Goal: Information Seeking & Learning: Check status

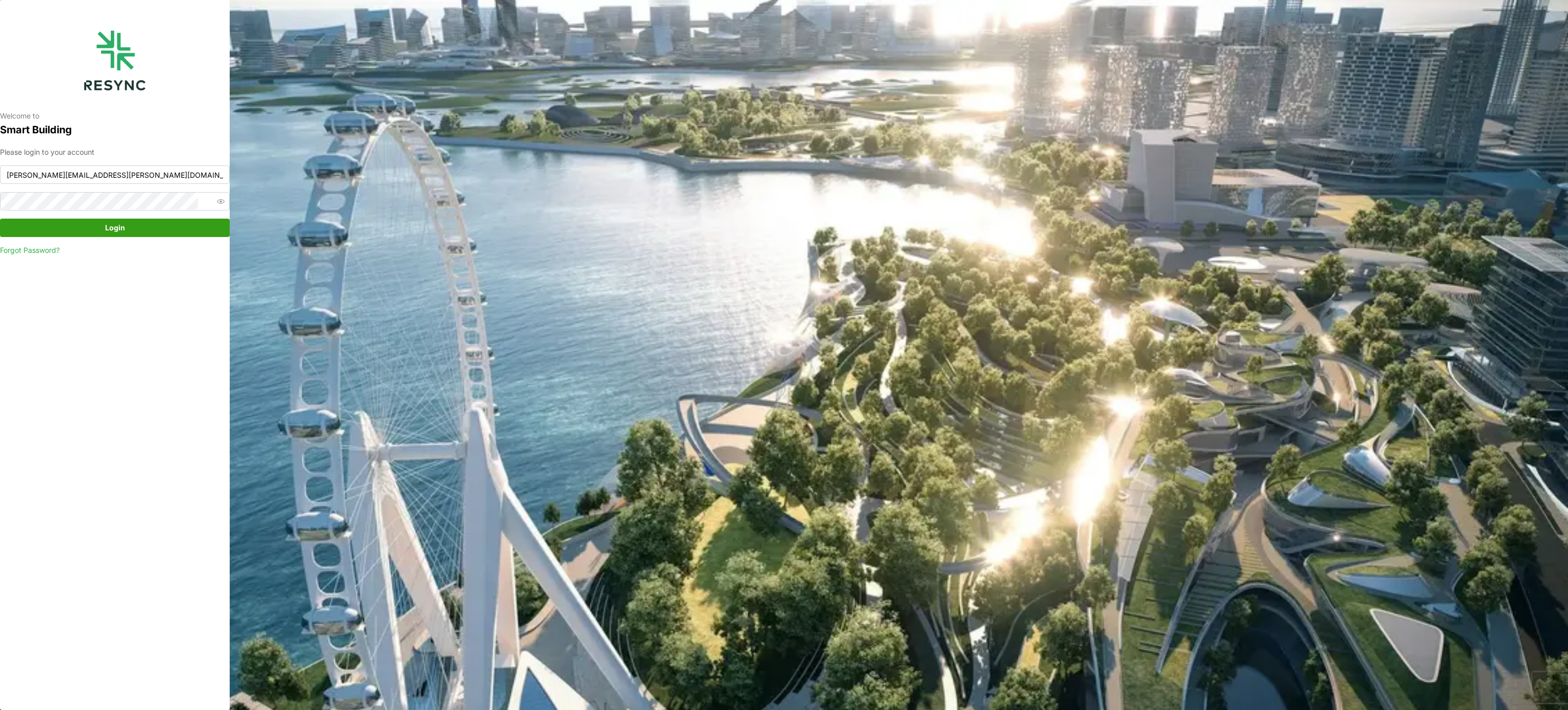
click at [117, 226] on span "Login" at bounding box center [115, 227] width 20 height 18
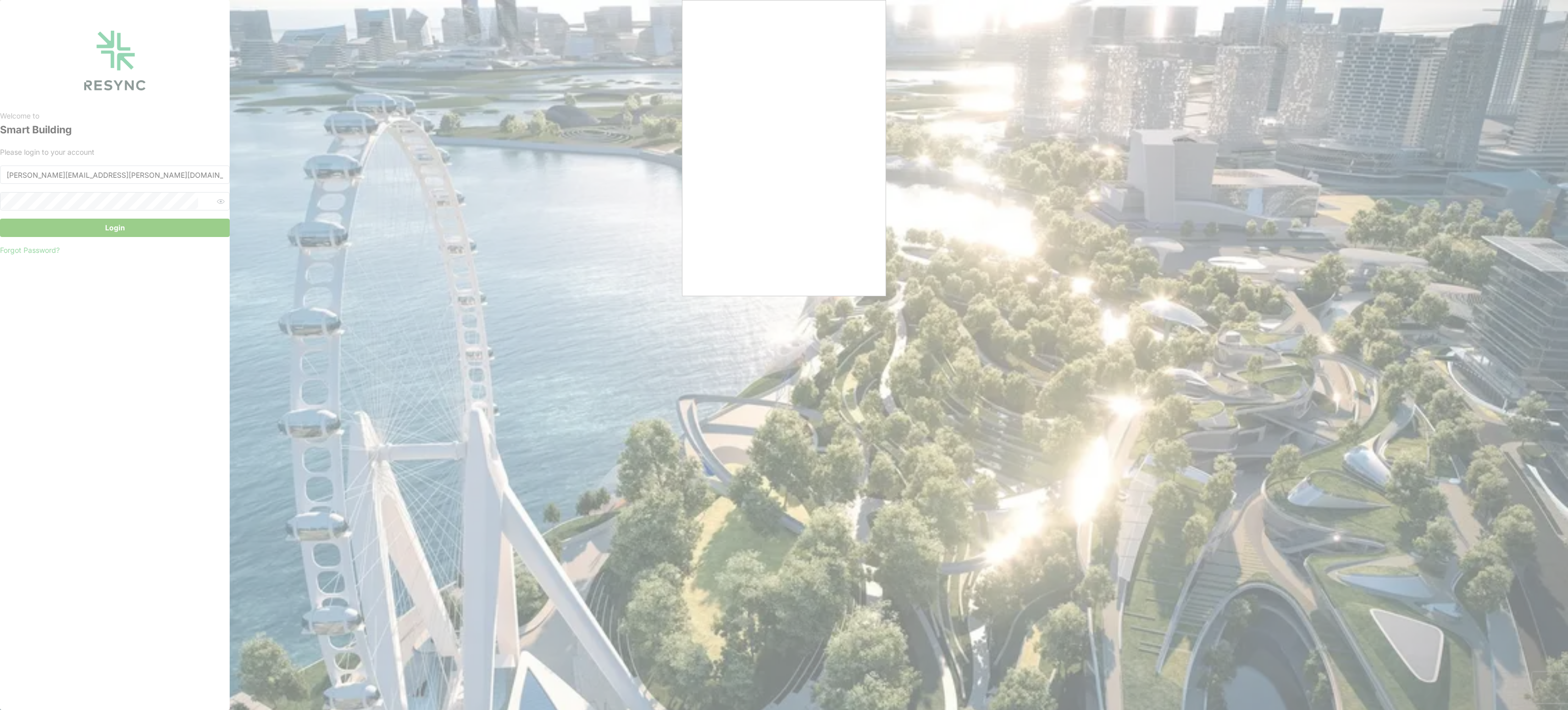
drag, startPoint x: 346, startPoint y: 223, endPoint x: 364, endPoint y: 171, distance: 55.0
click at [348, 223] on div at bounding box center [784, 355] width 1568 height 710
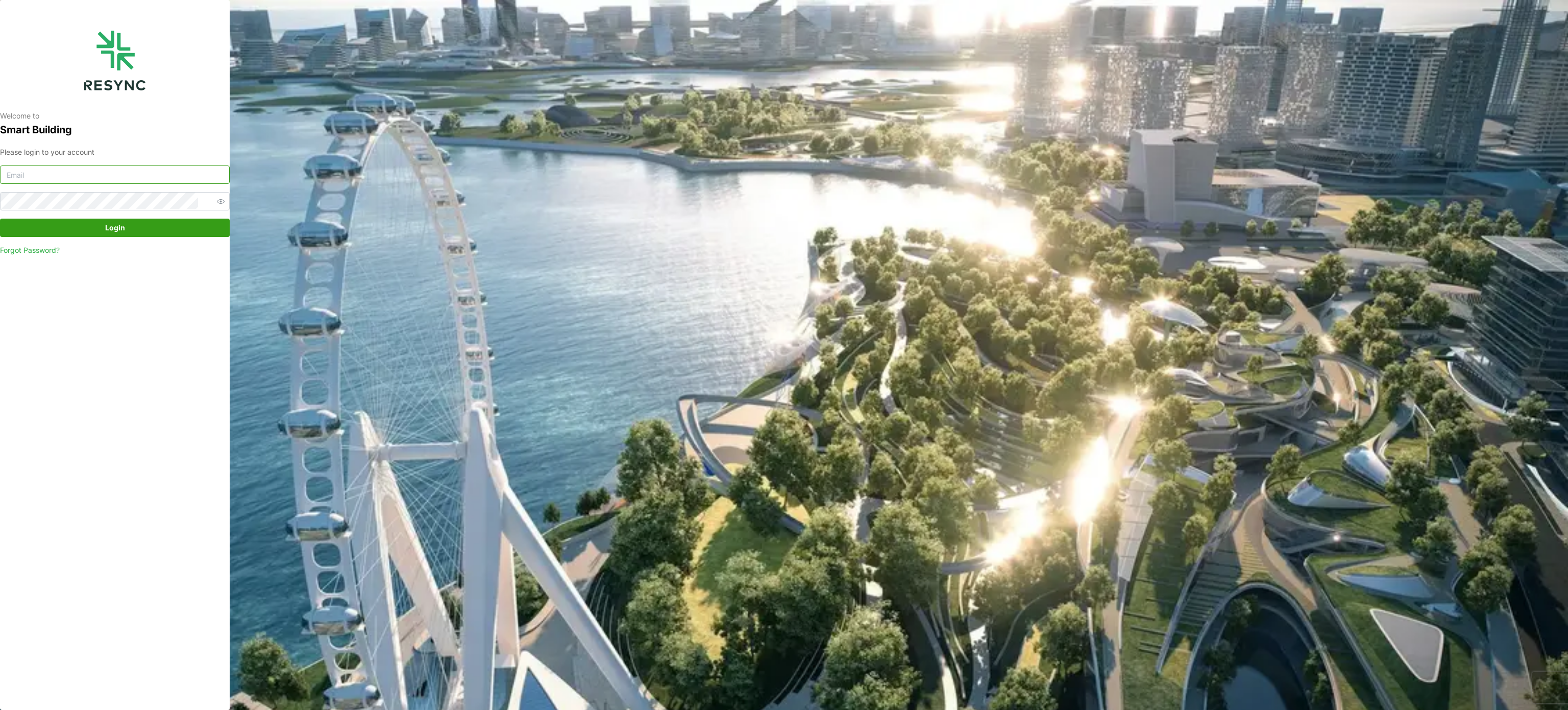
type input "murugesan.saravana@chuanlimengineering.com"
click at [178, 227] on span "Login" at bounding box center [115, 227] width 211 height 18
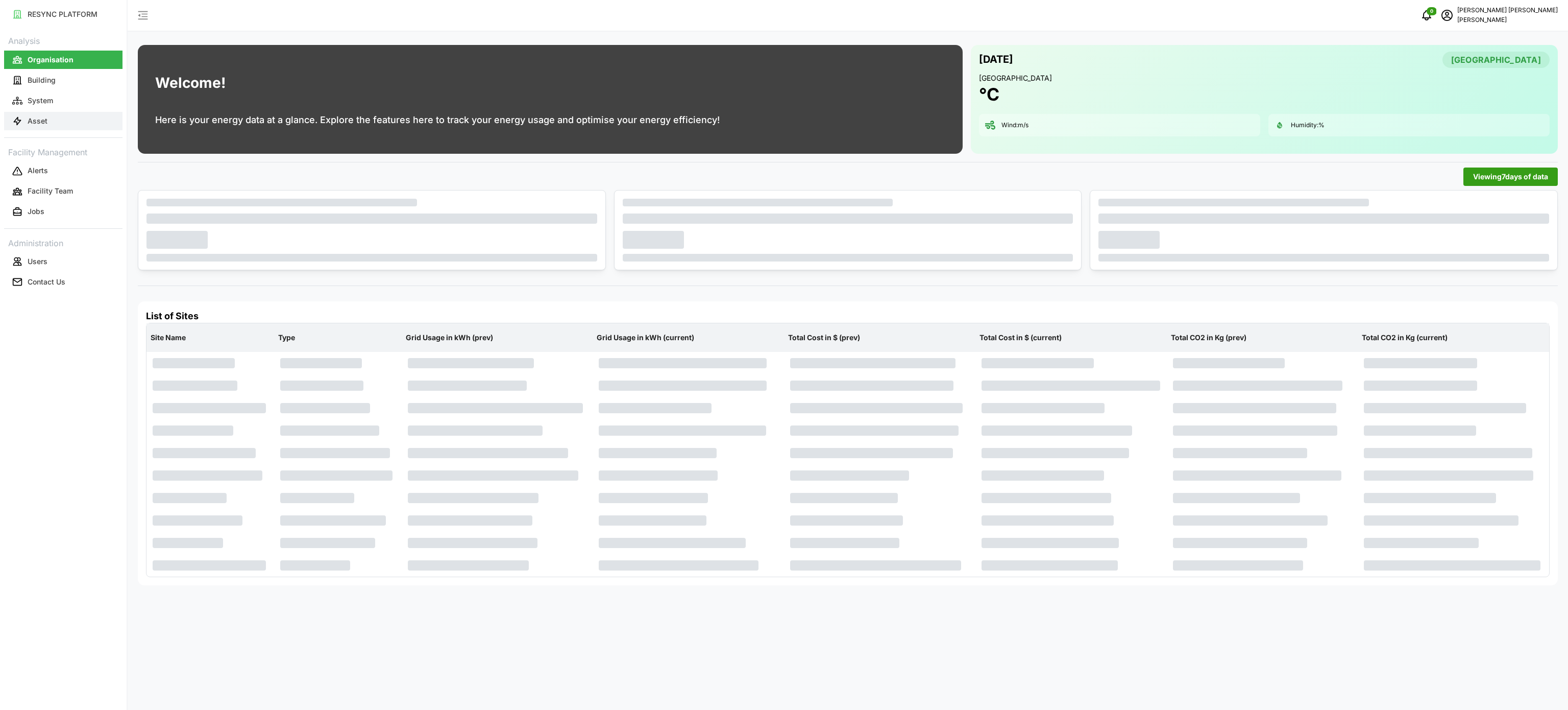
click at [54, 116] on button "Asset" at bounding box center [63, 121] width 119 height 18
click at [54, 123] on button "Asset" at bounding box center [63, 121] width 119 height 18
click at [54, 122] on button "Asset" at bounding box center [63, 121] width 119 height 18
click at [54, 119] on button "Asset" at bounding box center [63, 121] width 119 height 18
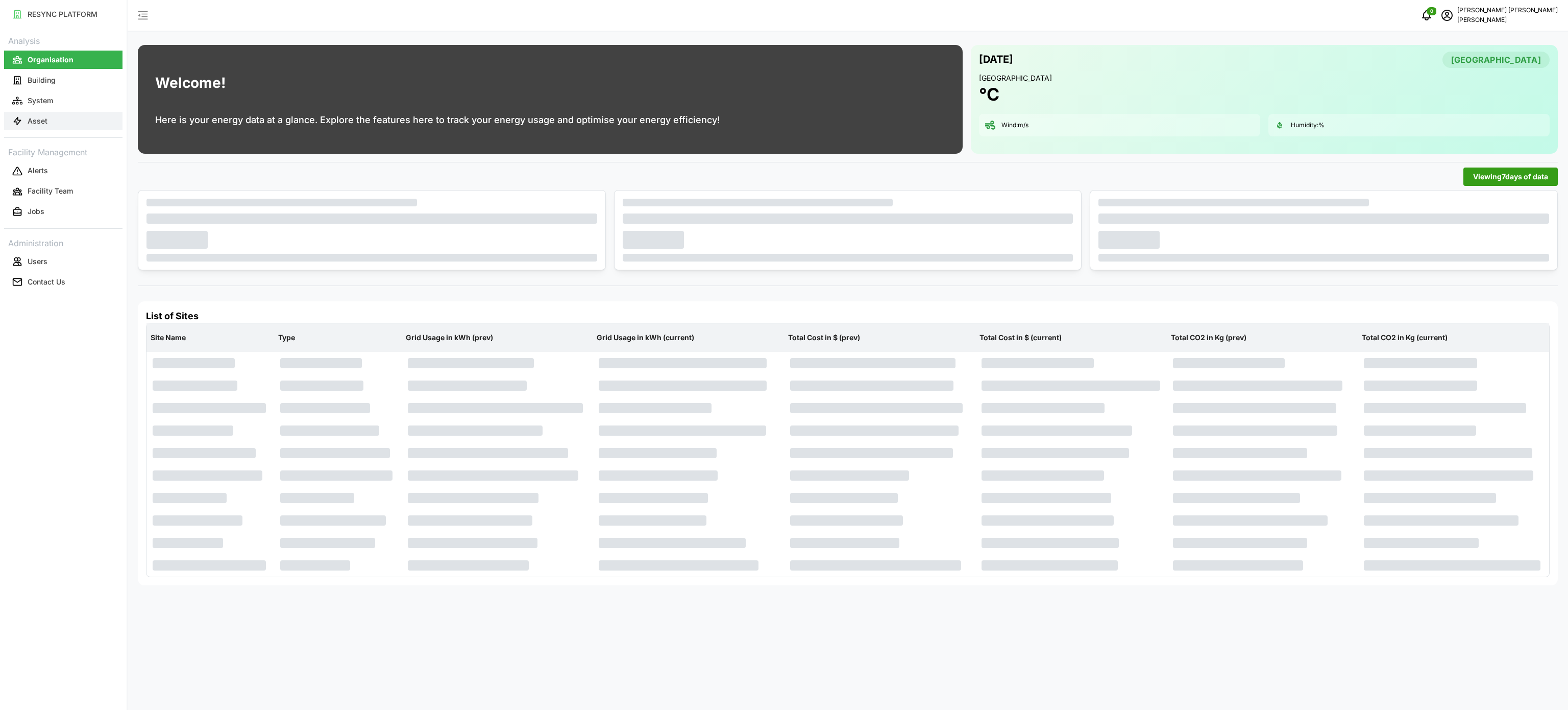
click at [54, 119] on button "Asset" at bounding box center [63, 121] width 119 height 18
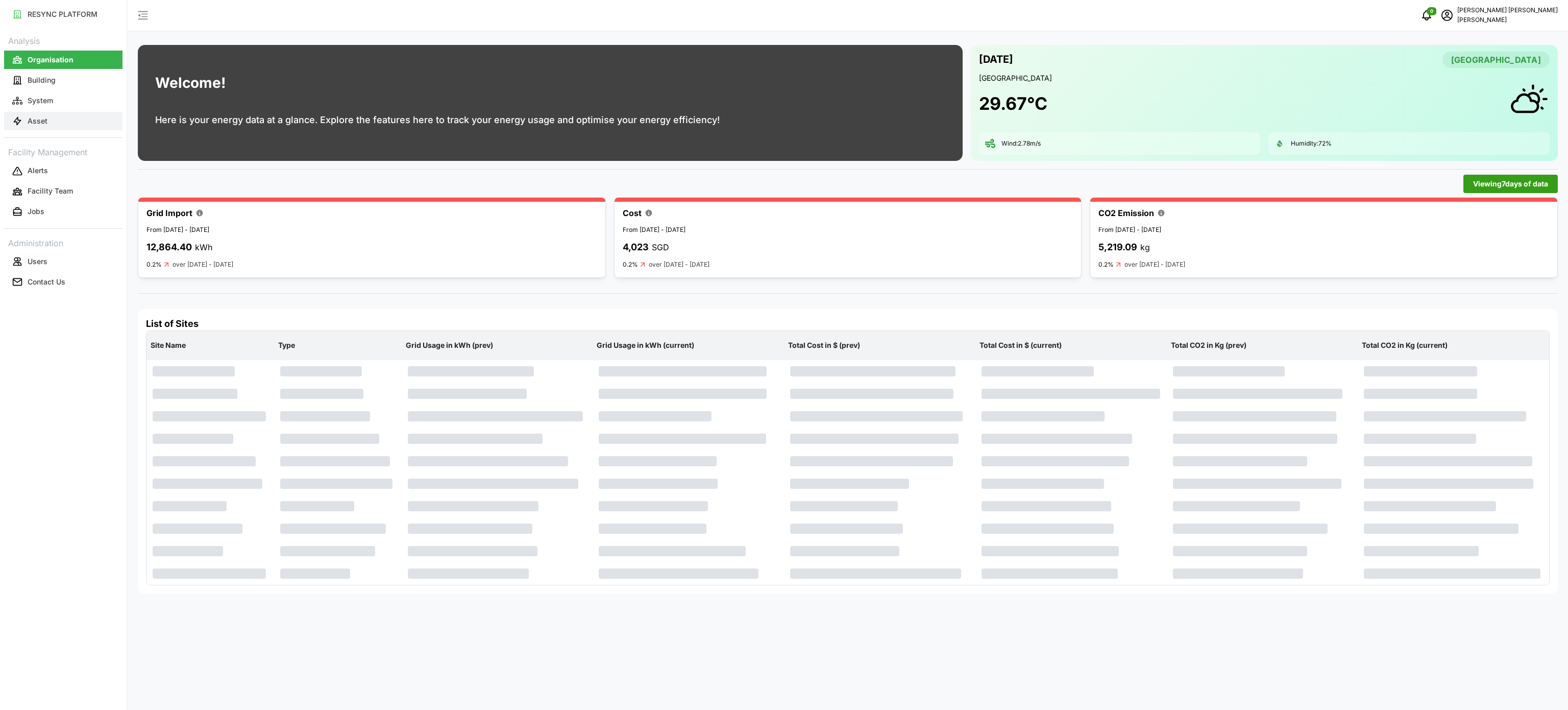
click at [42, 119] on p "Asset" at bounding box center [38, 120] width 20 height 10
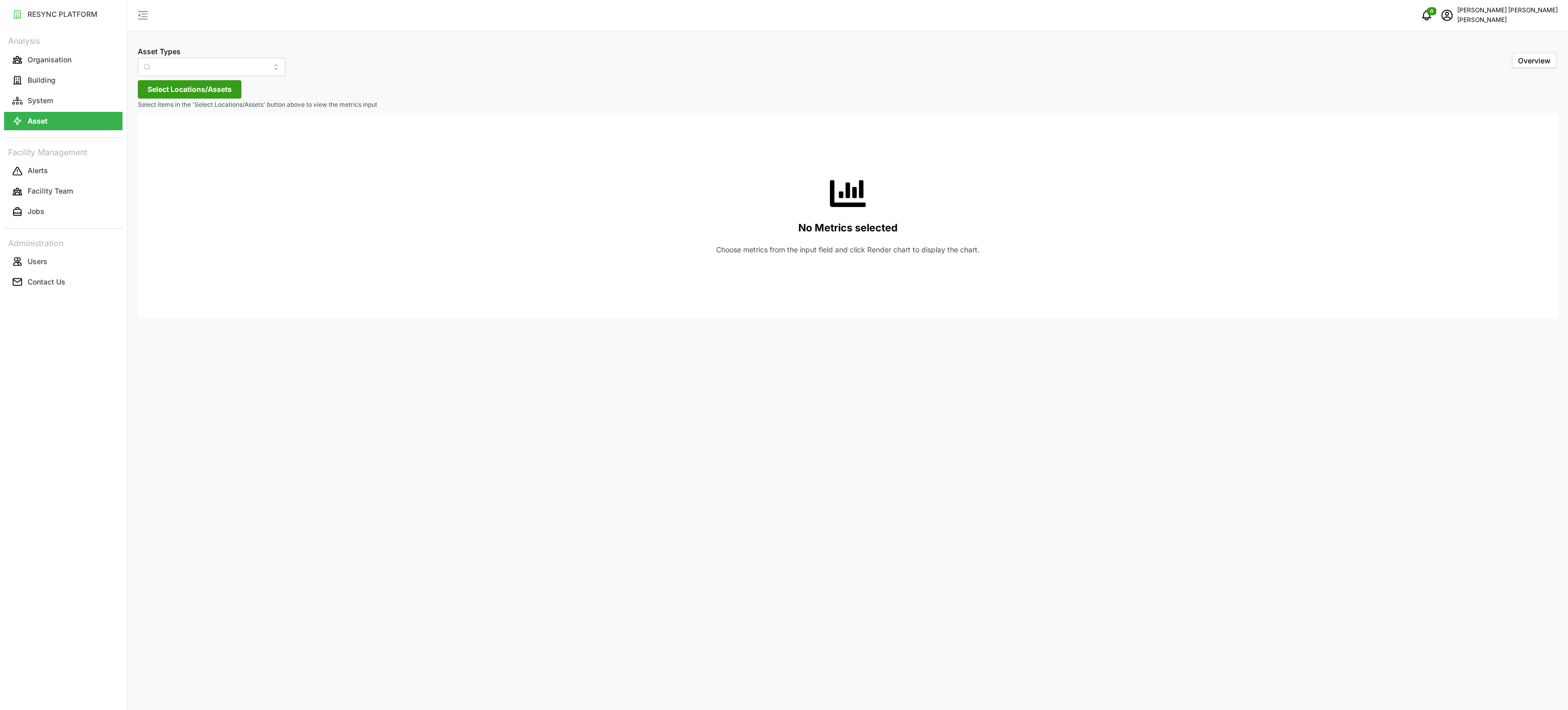
click at [616, 382] on div "Asset Types Overview Select Locations/Assets Select items in the 'Select Locati…" at bounding box center [848, 355] width 1441 height 710
click at [262, 67] on input "Condensing Unit" at bounding box center [211, 67] width 148 height 18
click at [202, 122] on div "Electrical Meter" at bounding box center [204, 126] width 129 height 18
type input "Electrical Meter"
click at [202, 94] on span "Select Locations/Assets" at bounding box center [190, 89] width 84 height 18
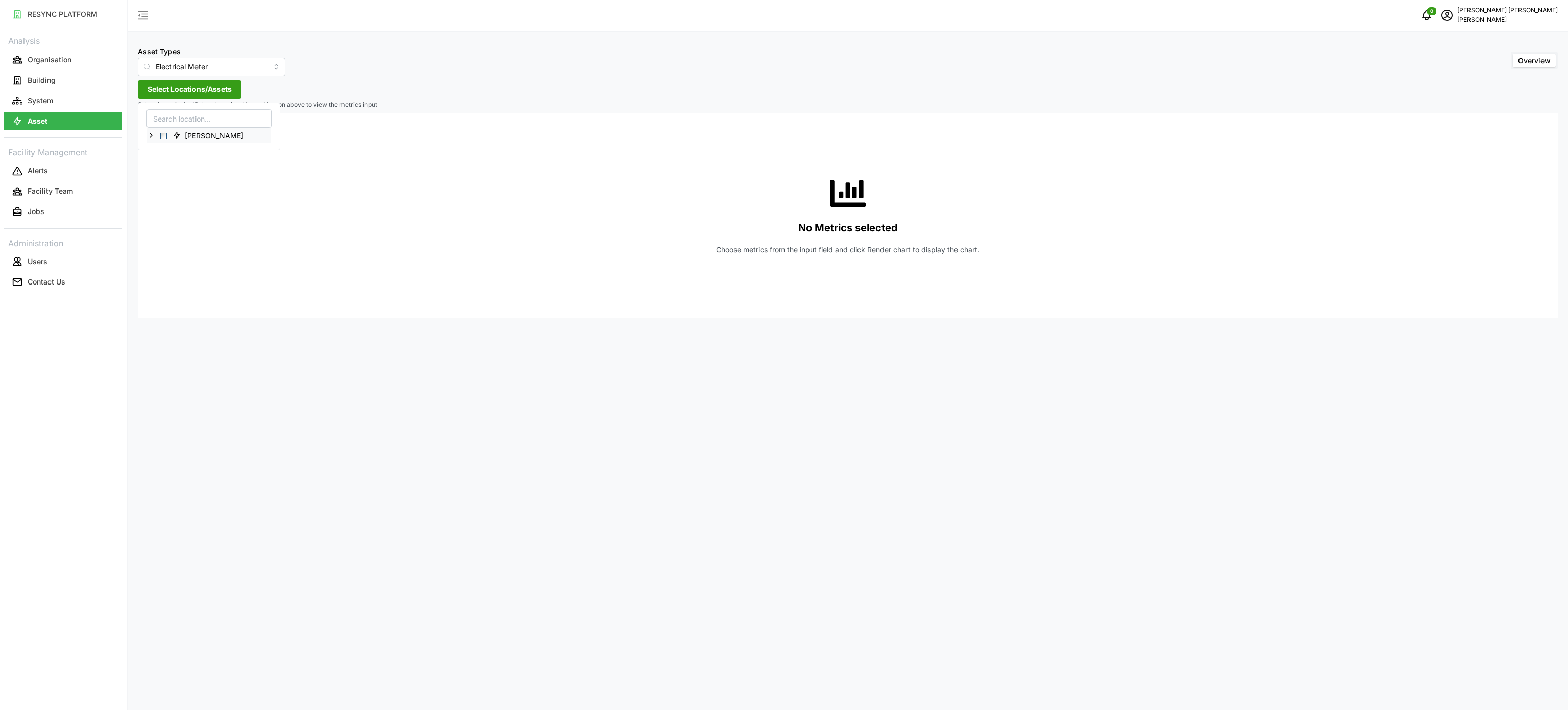
click at [151, 134] on icon at bounding box center [151, 135] width 8 height 8
click at [158, 162] on icon at bounding box center [159, 165] width 8 height 8
click at [166, 179] on icon at bounding box center [167, 179] width 8 height 8
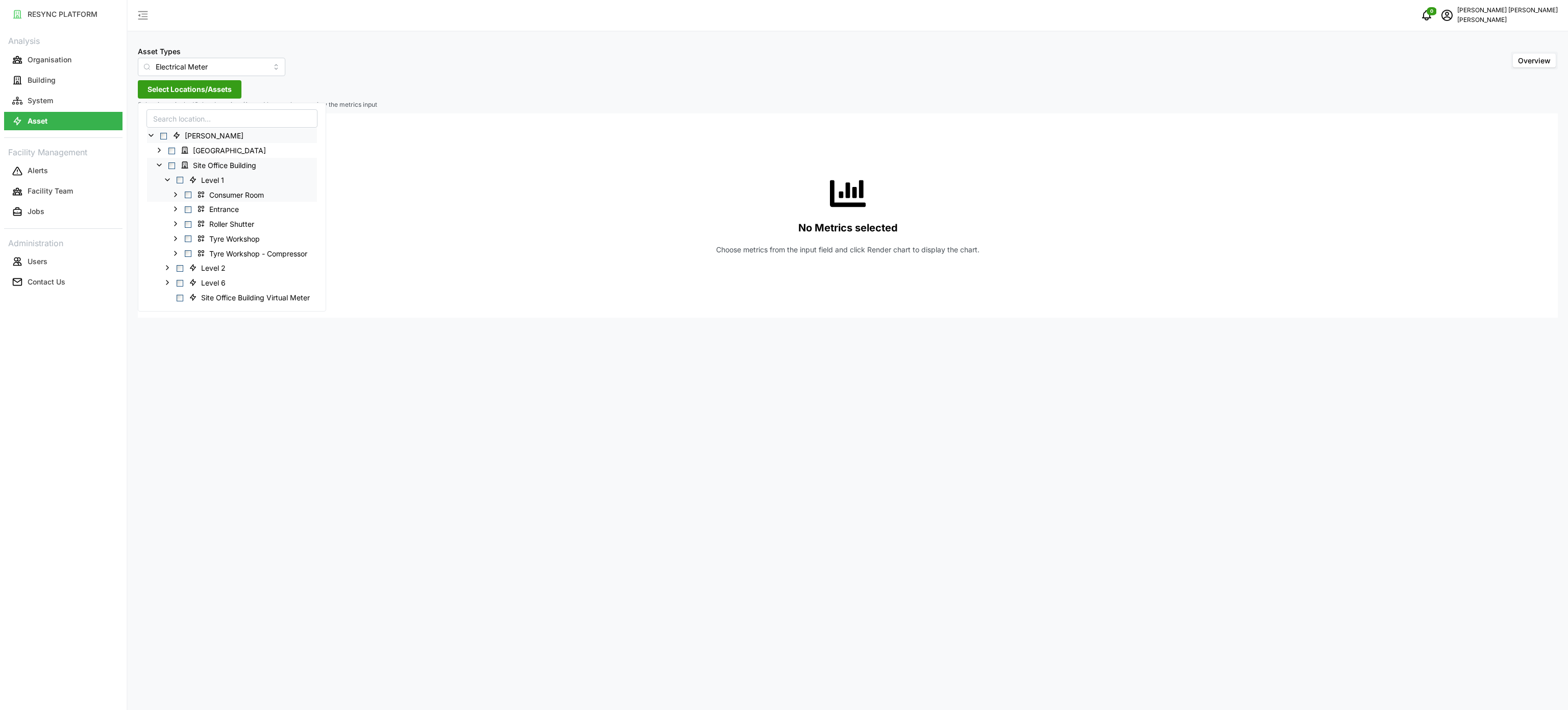
click at [176, 195] on polyline at bounding box center [175, 194] width 2 height 4
click at [181, 237] on icon at bounding box center [184, 238] width 8 height 8
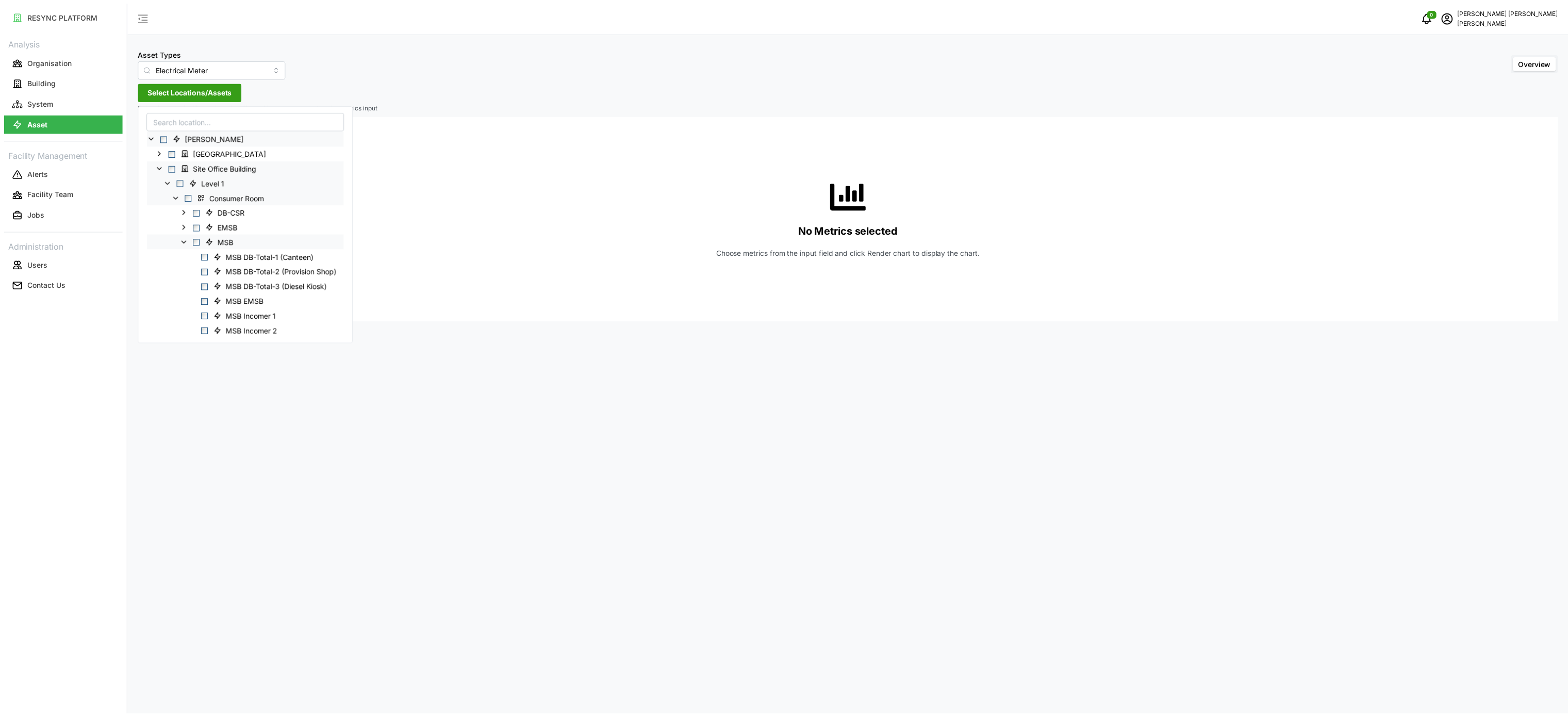
scroll to position [103, 0]
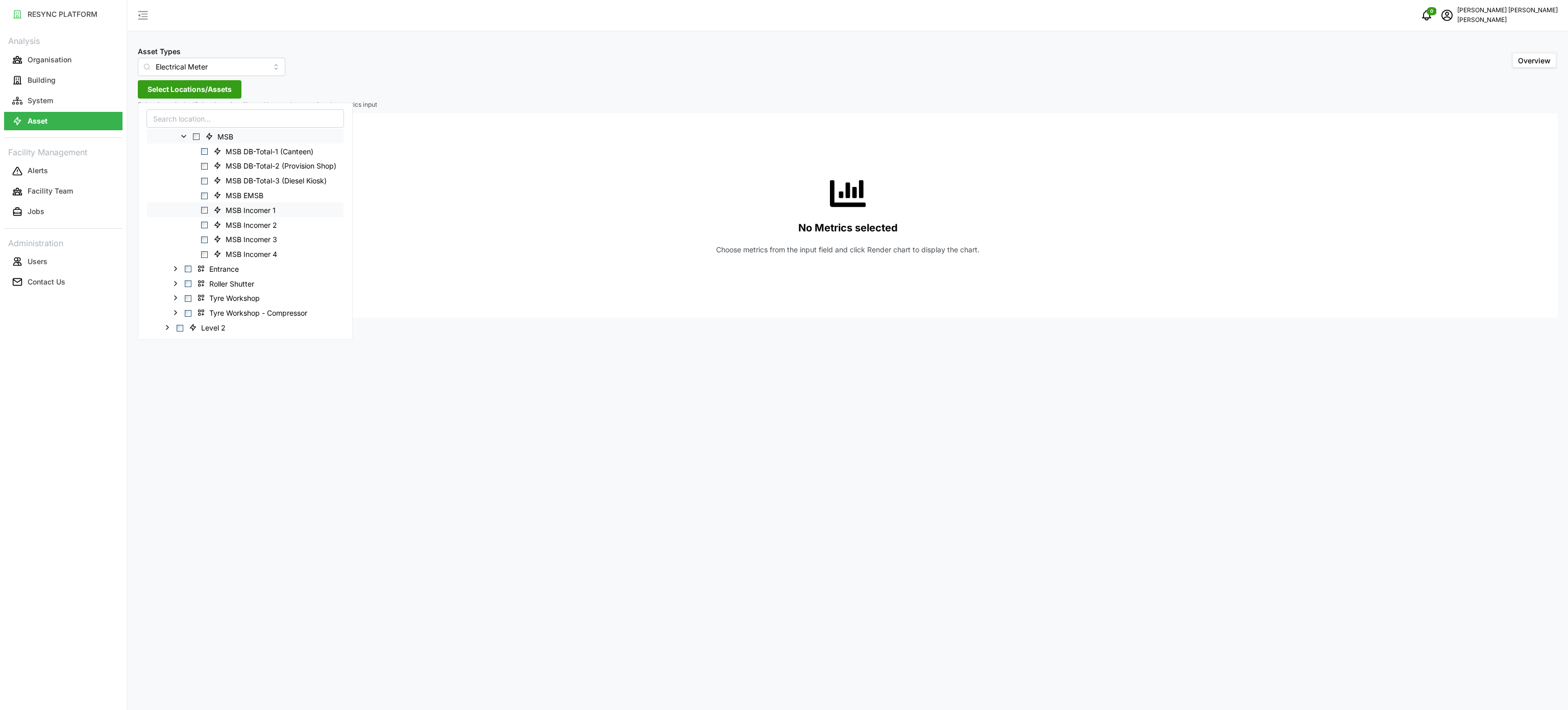
click at [206, 214] on div "MSB Incomer 1" at bounding box center [245, 209] width 197 height 15
click at [204, 211] on span "Select MSB Incomer 1" at bounding box center [204, 210] width 7 height 7
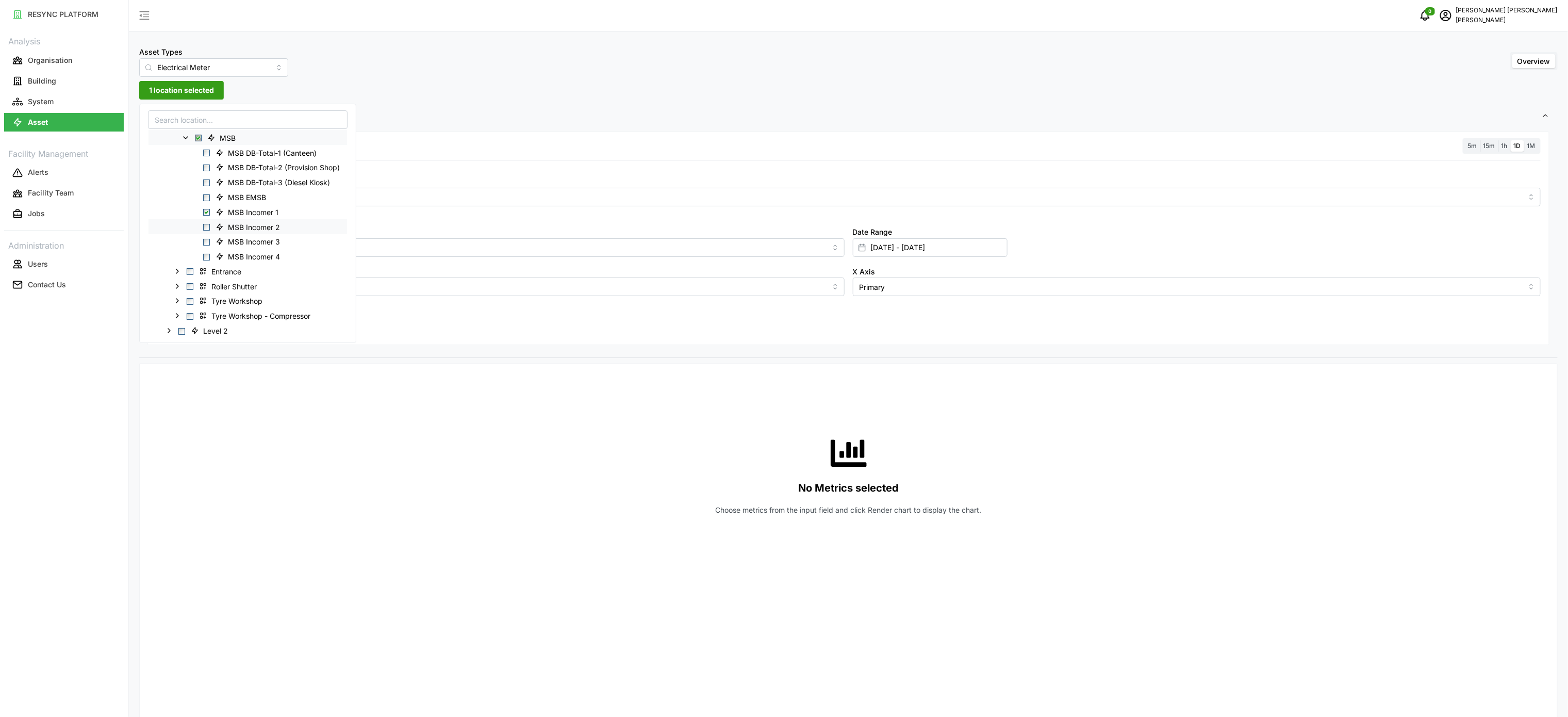
click at [206, 231] on div "MSB Incomer 2" at bounding box center [247, 226] width 199 height 15
click at [206, 243] on span "Select MSB Incomer 3" at bounding box center [206, 242] width 7 height 7
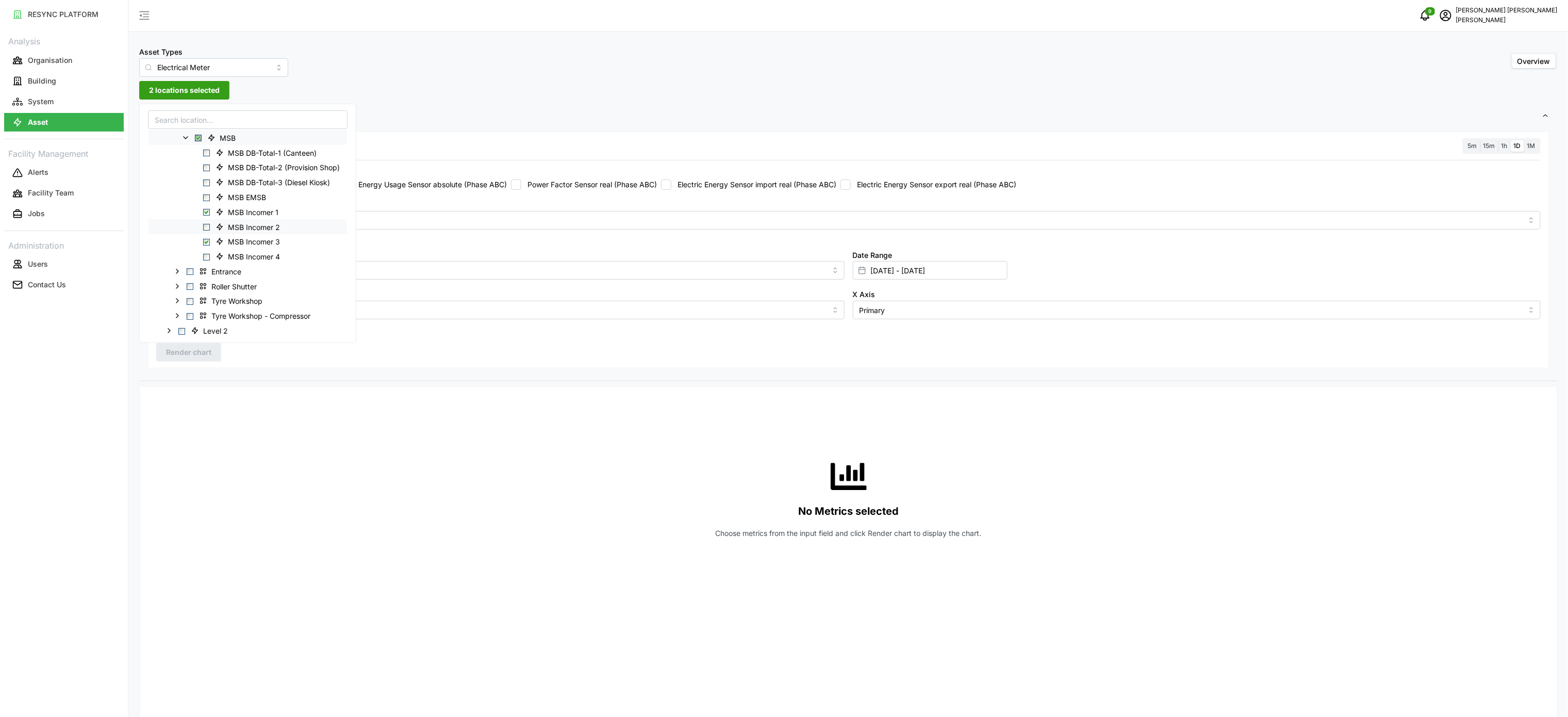
click at [206, 227] on span "Select MSB Incomer 2" at bounding box center [206, 227] width 7 height 7
click at [206, 252] on div "MSB Incomer 4" at bounding box center [247, 256] width 199 height 15
click at [211, 259] on div "MSB Incomer 4" at bounding box center [247, 256] width 199 height 15
click at [208, 258] on span "Select MSB Incomer 4" at bounding box center [206, 257] width 7 height 7
click at [297, 453] on div "No Metrics selected Choose metrics from the input field and click Render chart …" at bounding box center [848, 498] width 1384 height 207
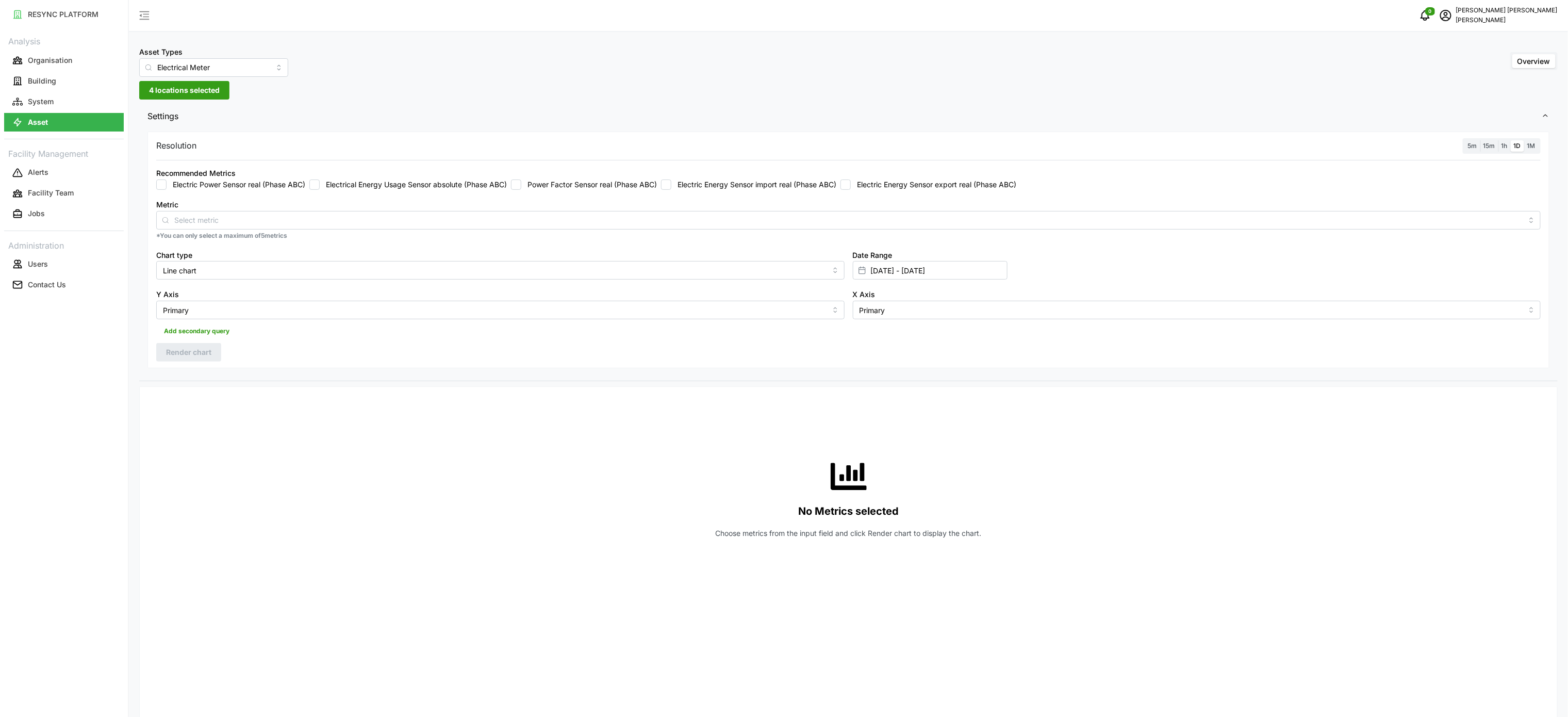
click at [754, 185] on label "Electric Energy Sensor import real (Phase ABC)" at bounding box center [753, 184] width 165 height 10
click at [671, 185] on input "Electric Energy Sensor import real (Phase ABC)" at bounding box center [666, 184] width 10 height 10
click at [188, 357] on span "Render chart" at bounding box center [189, 352] width 46 height 18
click at [1498, 143] on div "1h" at bounding box center [1505, 145] width 12 height 12
click at [1496, 152] on div "5m 15m 1h 1D 1M" at bounding box center [1502, 146] width 78 height 16
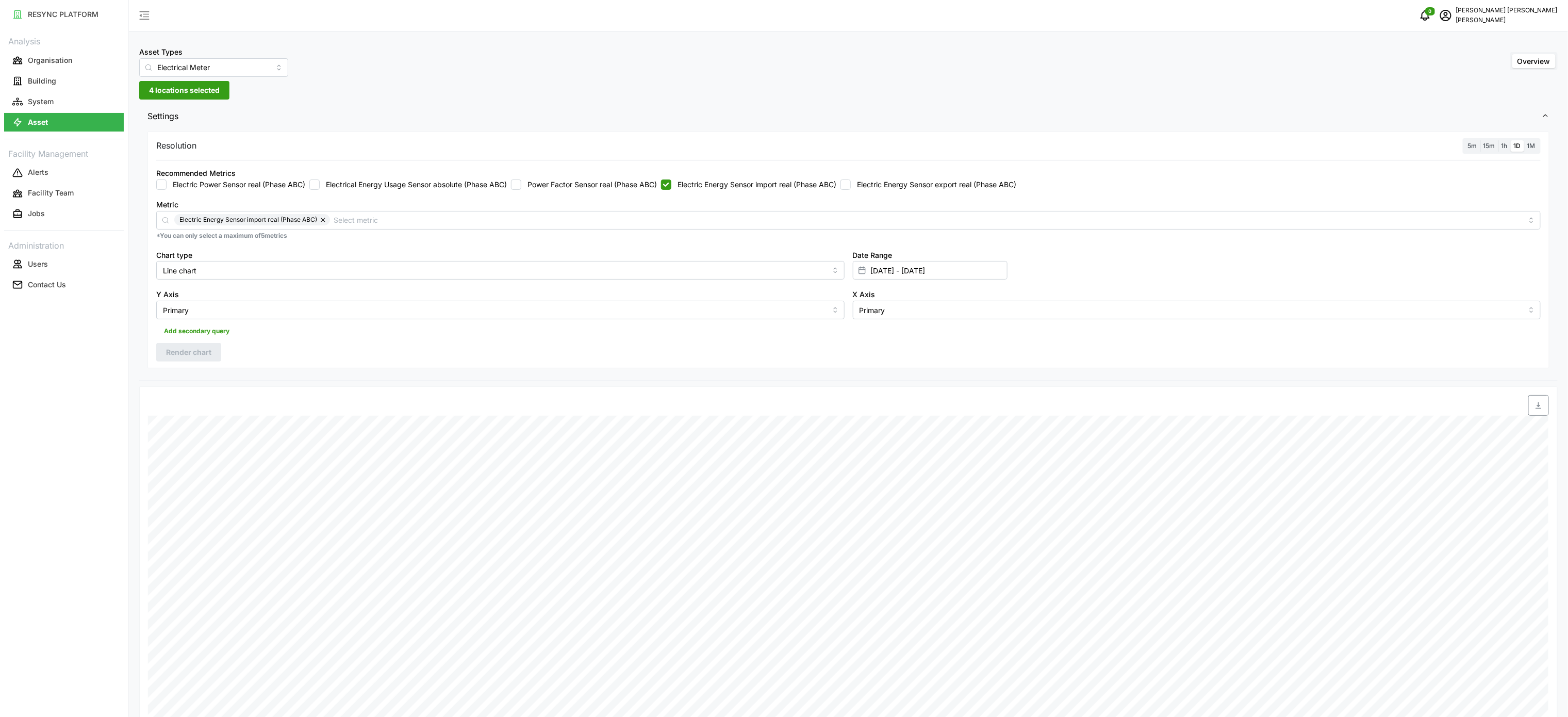
click at [1505, 148] on span "1h" at bounding box center [1505, 145] width 6 height 8
click at [1498, 140] on input "1h" at bounding box center [1498, 140] width 0 height 0
click at [168, 355] on span "Render chart" at bounding box center [189, 352] width 46 height 18
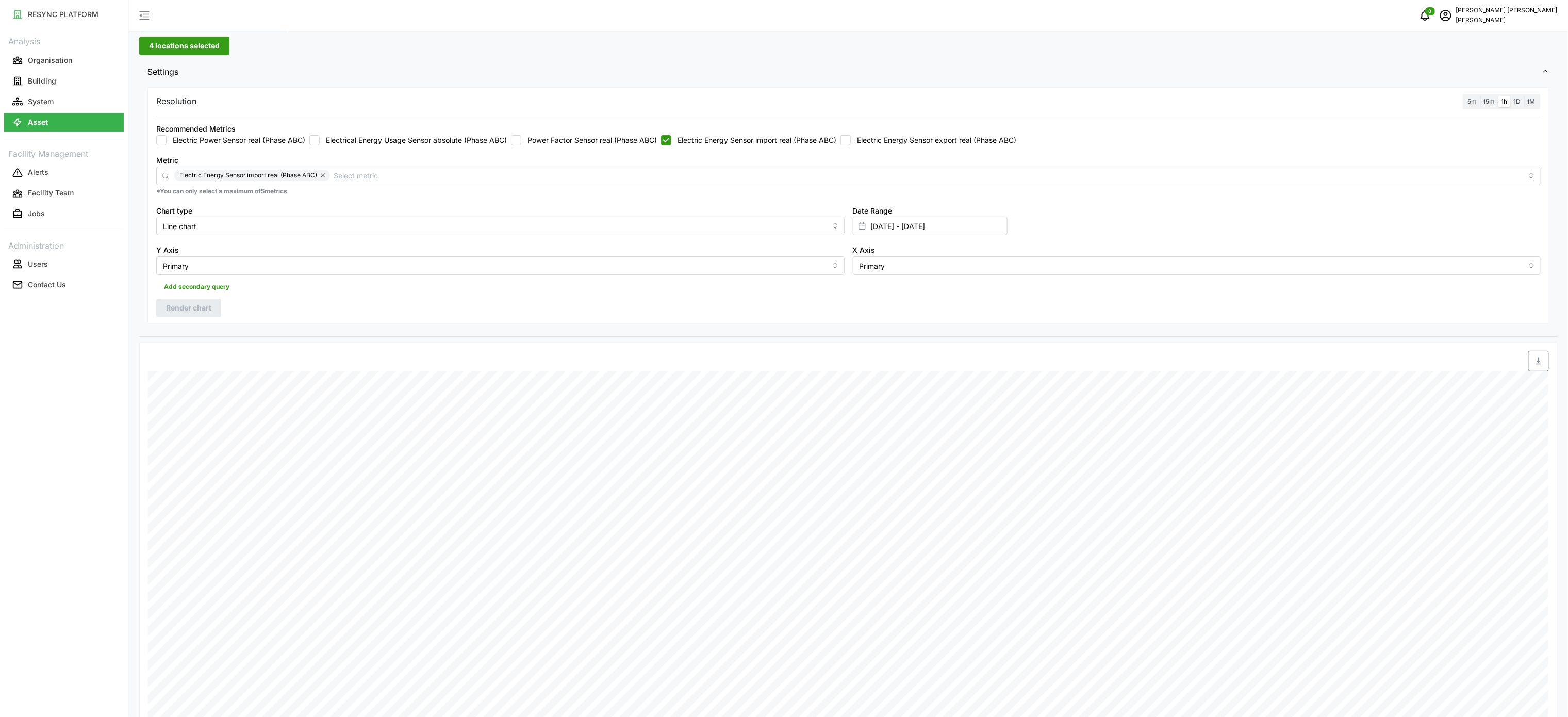
scroll to position [103, 0]
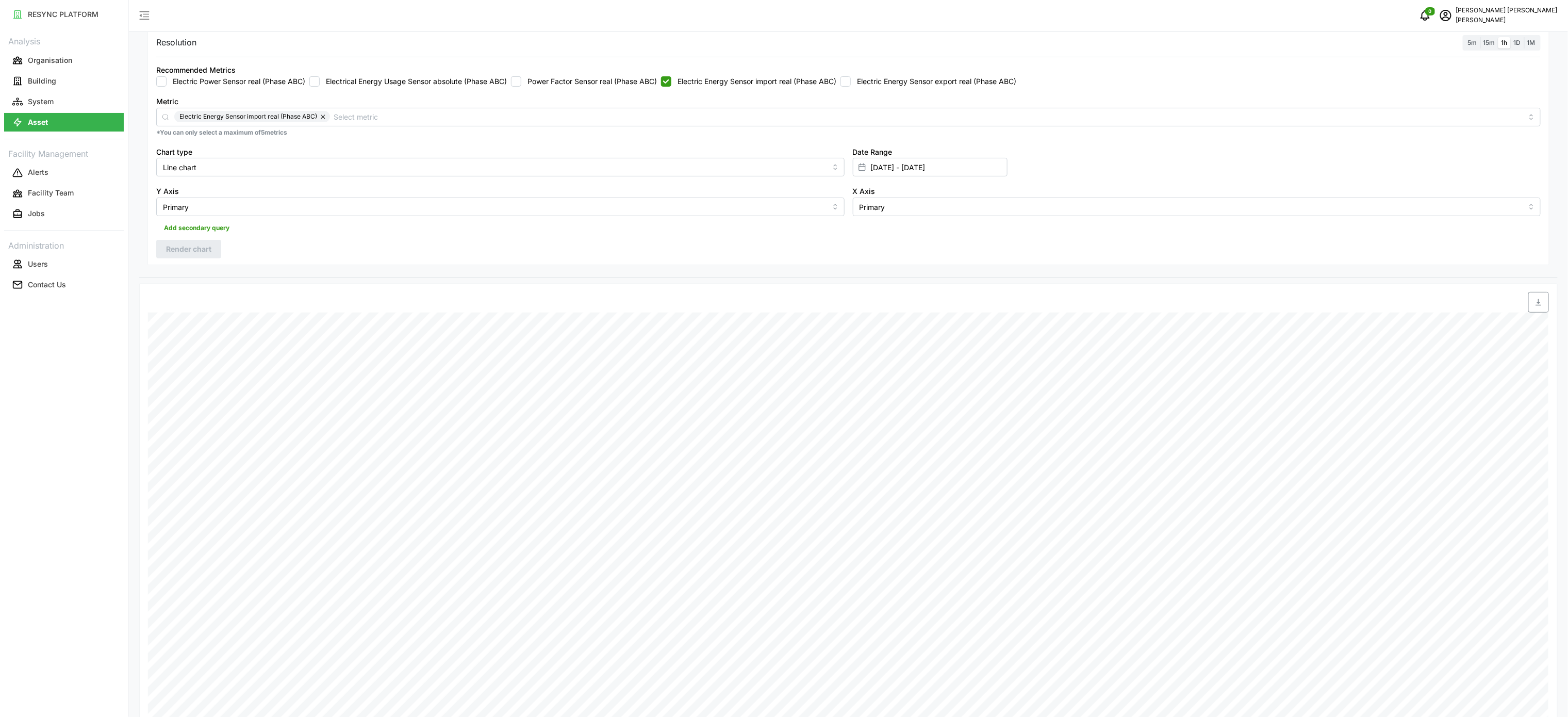
click at [1545, 303] on span "button" at bounding box center [1538, 302] width 19 height 19
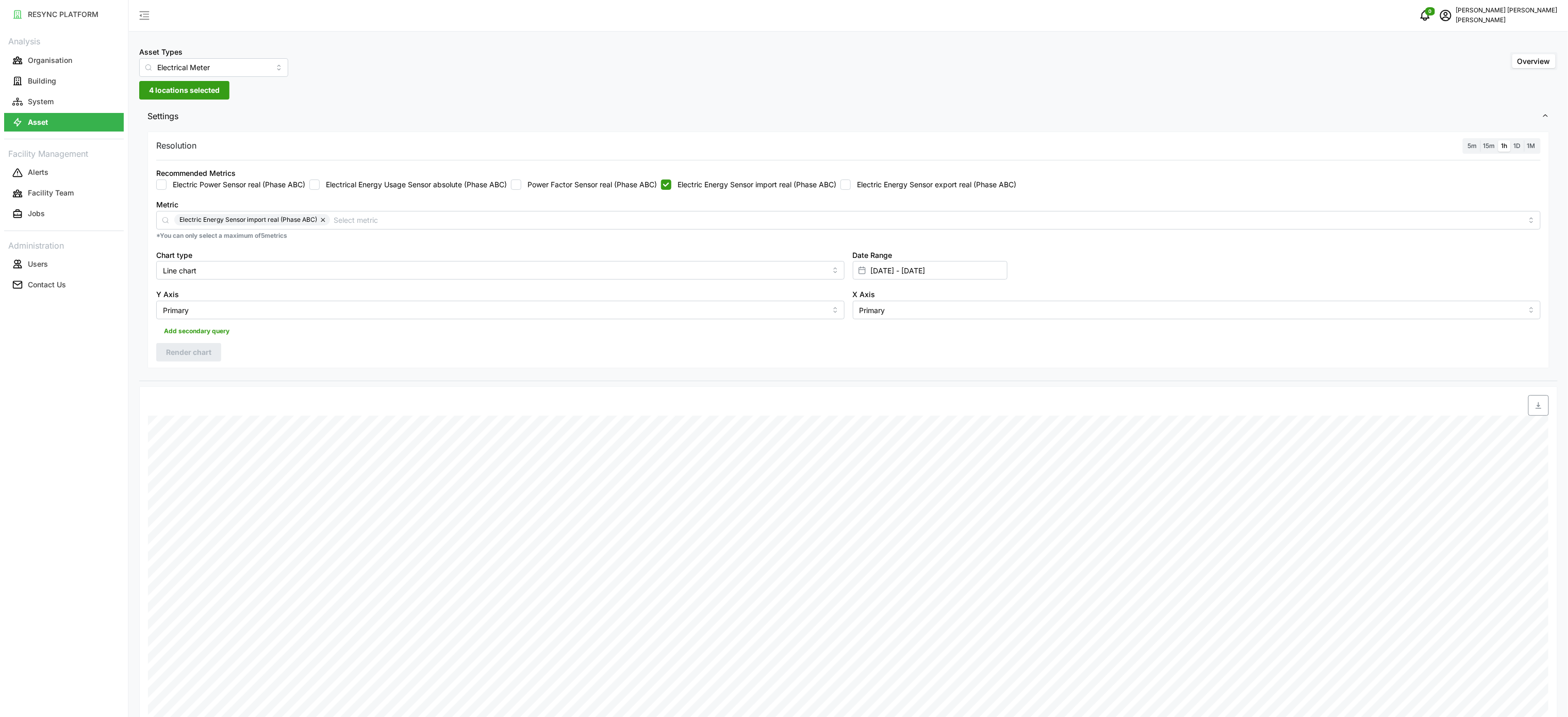
click at [678, 189] on label "Electric Energy Sensor import real (Phase ABC)" at bounding box center [753, 184] width 165 height 10
click at [671, 189] on input "Electric Energy Sensor import real (Phase ABC)" at bounding box center [666, 184] width 10 height 10
checkbox input "false"
click at [862, 182] on label "Electric Energy Sensor export real (Phase ABC)" at bounding box center [933, 184] width 165 height 10
click at [850, 182] on input "Electric Energy Sensor export real (Phase ABC)" at bounding box center [845, 184] width 10 height 10
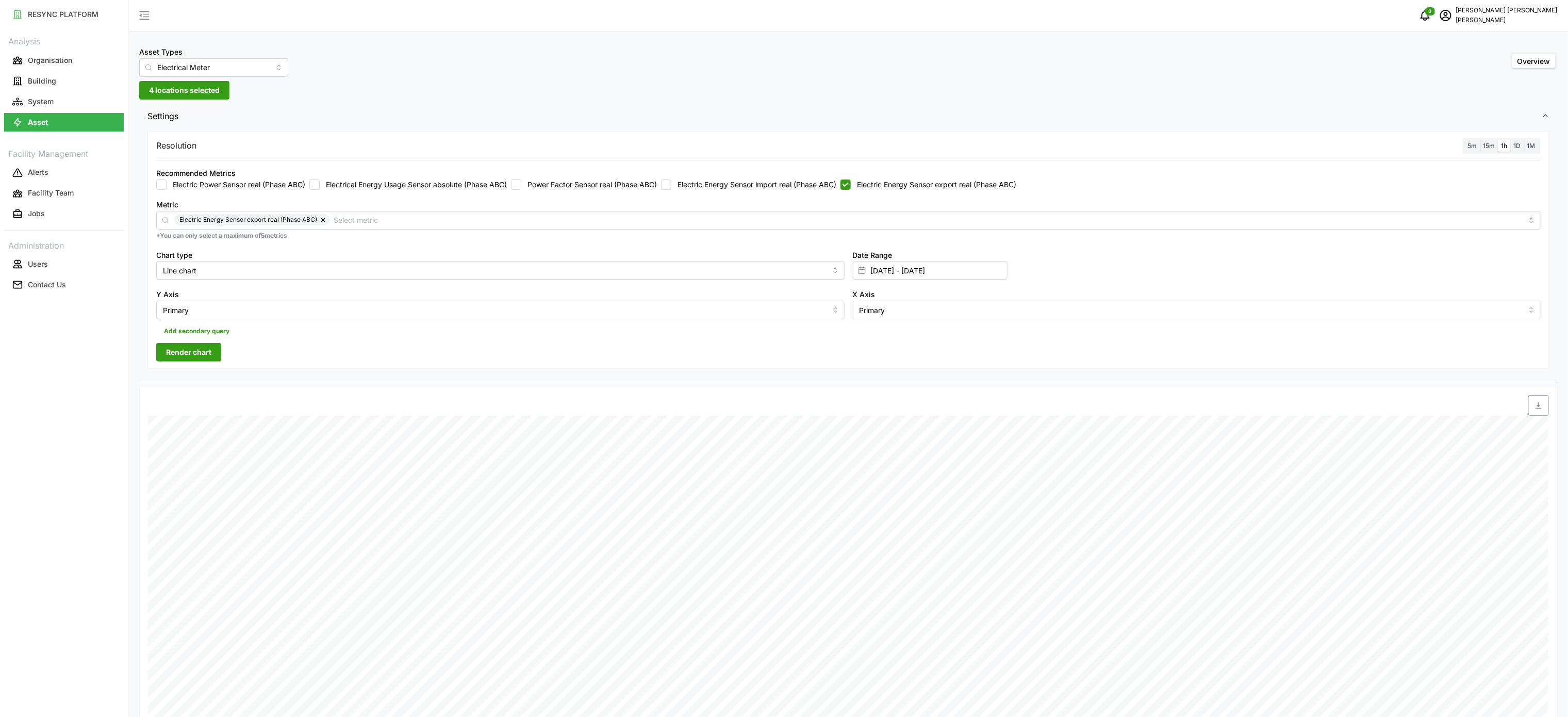
click at [199, 355] on span "Render chart" at bounding box center [189, 352] width 46 height 18
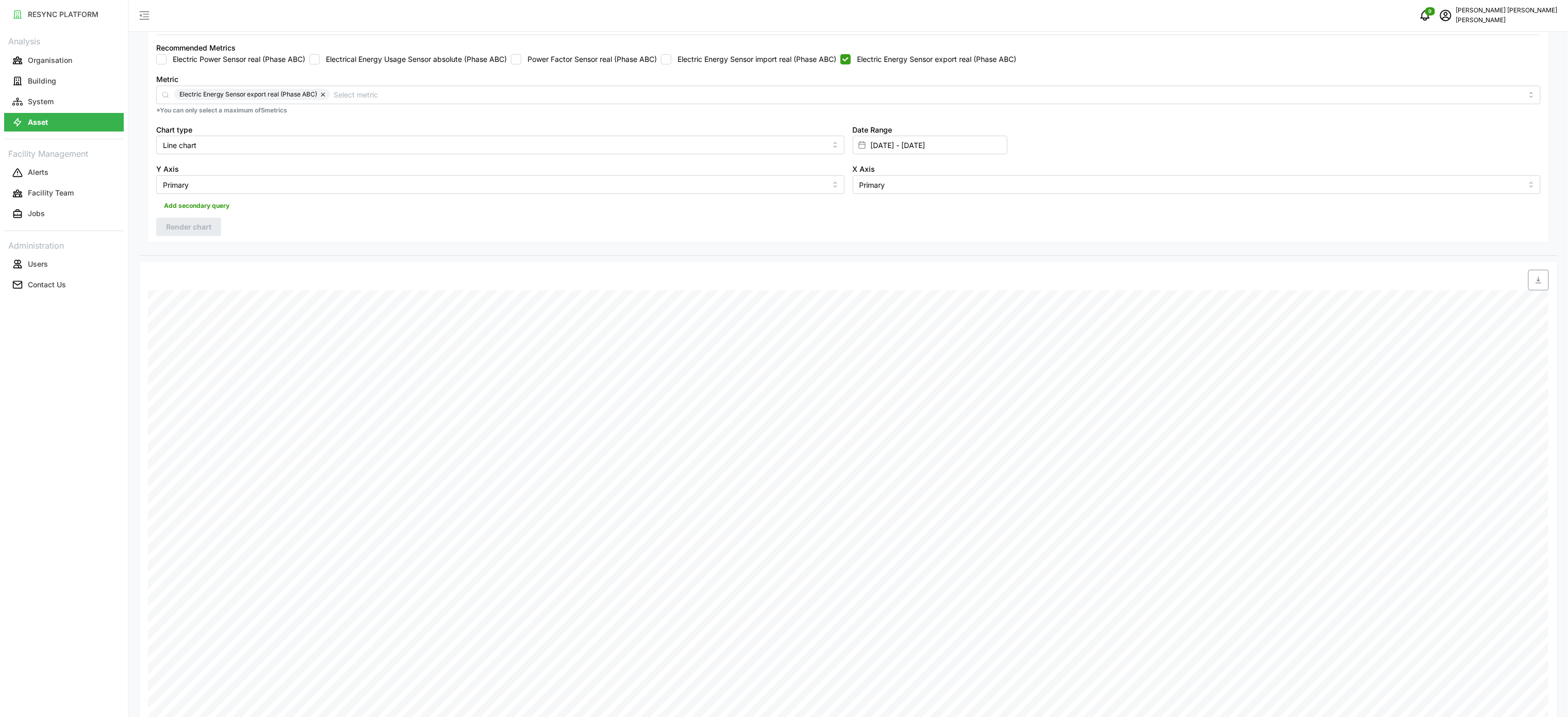
scroll to position [103, 0]
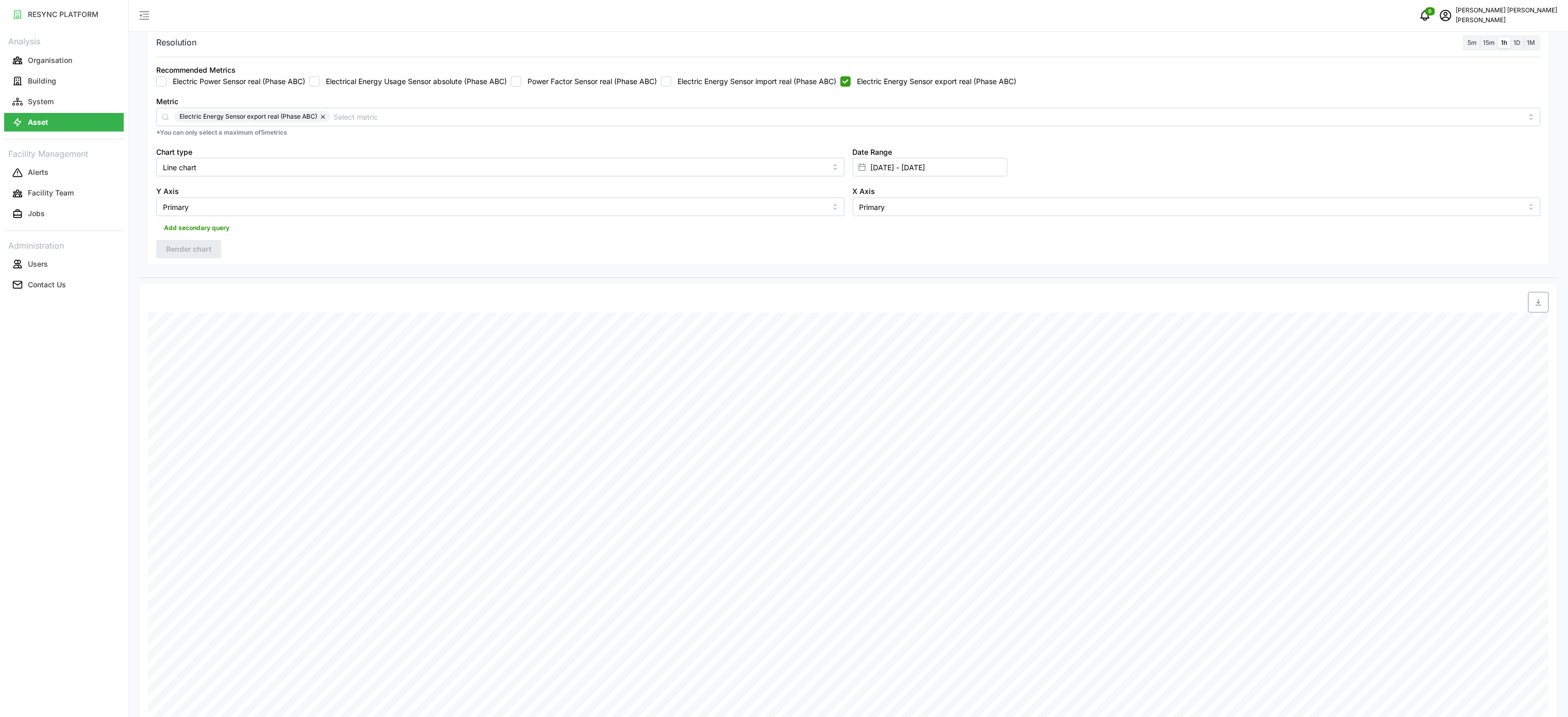
click at [1540, 306] on icon "button" at bounding box center [1538, 302] width 9 height 9
click at [912, 253] on div "Resolution 5m 15m 1h 1D 1M Recommended Metrics Electric Power Sensor real (Phas…" at bounding box center [848, 147] width 1402 height 237
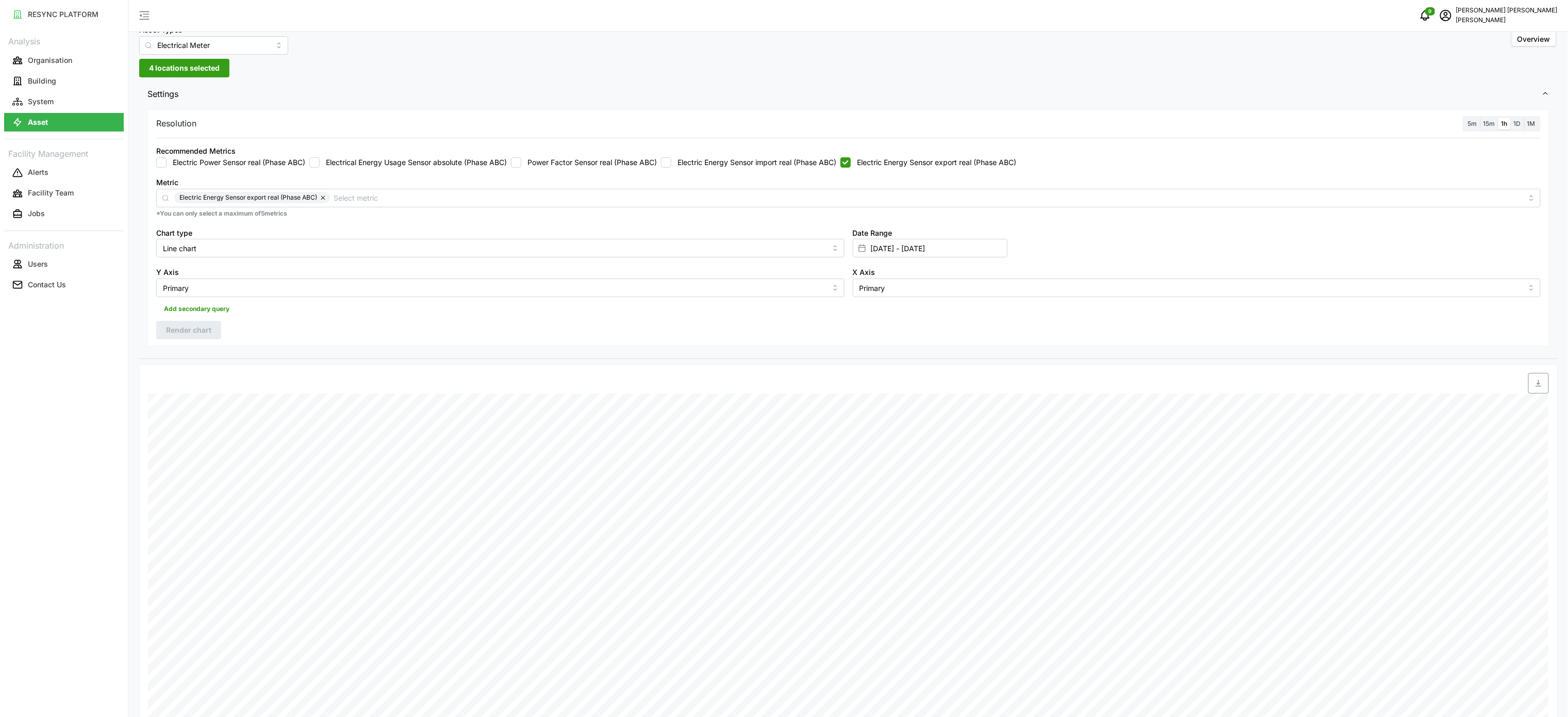
scroll to position [0, 0]
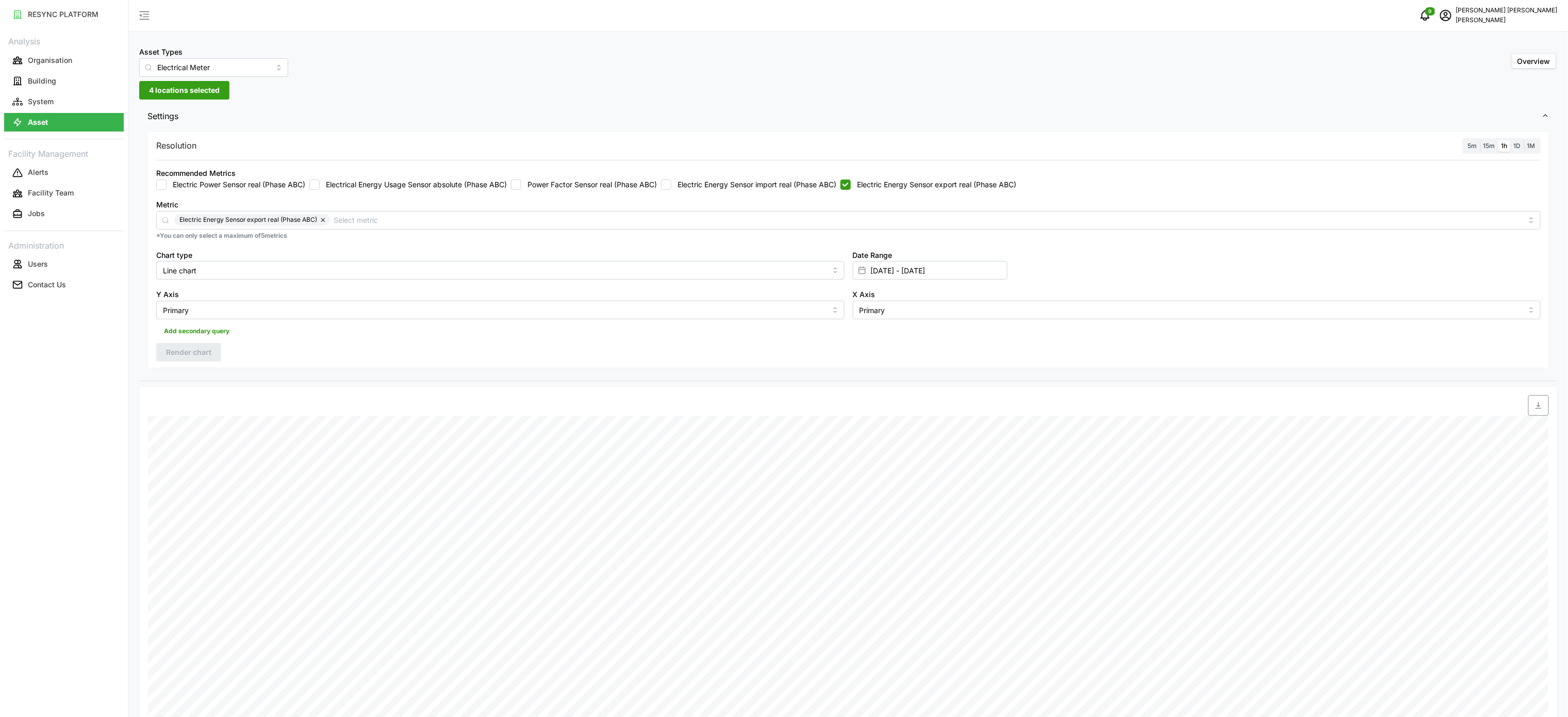
click at [850, 185] on input "Electric Energy Sensor export real (Phase ABC)" at bounding box center [845, 184] width 10 height 10
checkbox input "false"
click at [773, 189] on label "Electric Energy Sensor import real (Phase ABC)" at bounding box center [753, 184] width 165 height 10
click at [670, 185] on input "Electric Energy Sensor import real (Phase ABC)" at bounding box center [666, 184] width 10 height 10
checkbox input "true"
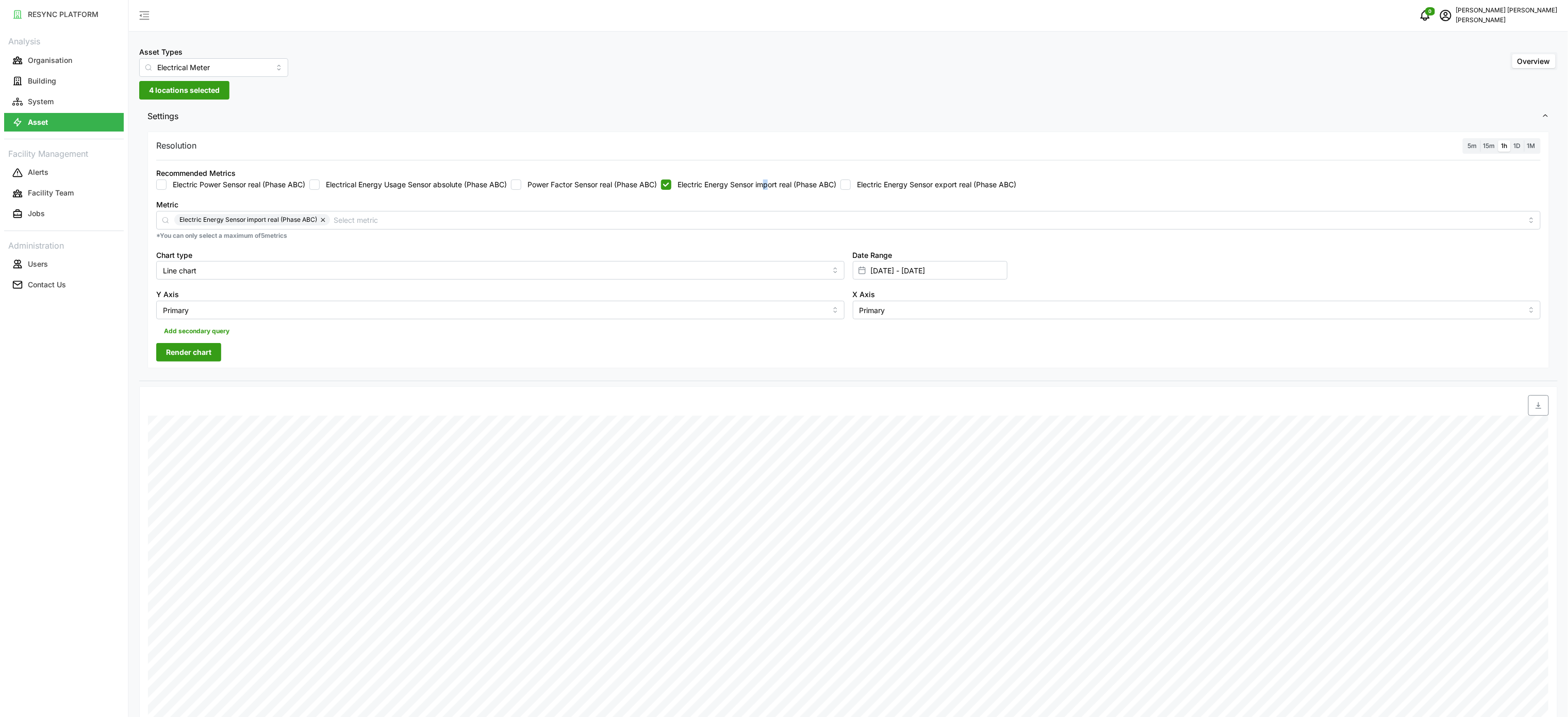
drag, startPoint x: 878, startPoint y: 253, endPoint x: 879, endPoint y: 261, distance: 8.1
click at [878, 254] on label "Date Range" at bounding box center [872, 255] width 39 height 12
click at [878, 261] on input "[DATE] - [DATE]" at bounding box center [930, 270] width 155 height 19
click at [879, 262] on div "Date Range [DATE] - [DATE]" at bounding box center [930, 264] width 155 height 32
click at [883, 268] on input "[DATE] - [DATE]" at bounding box center [930, 270] width 155 height 19
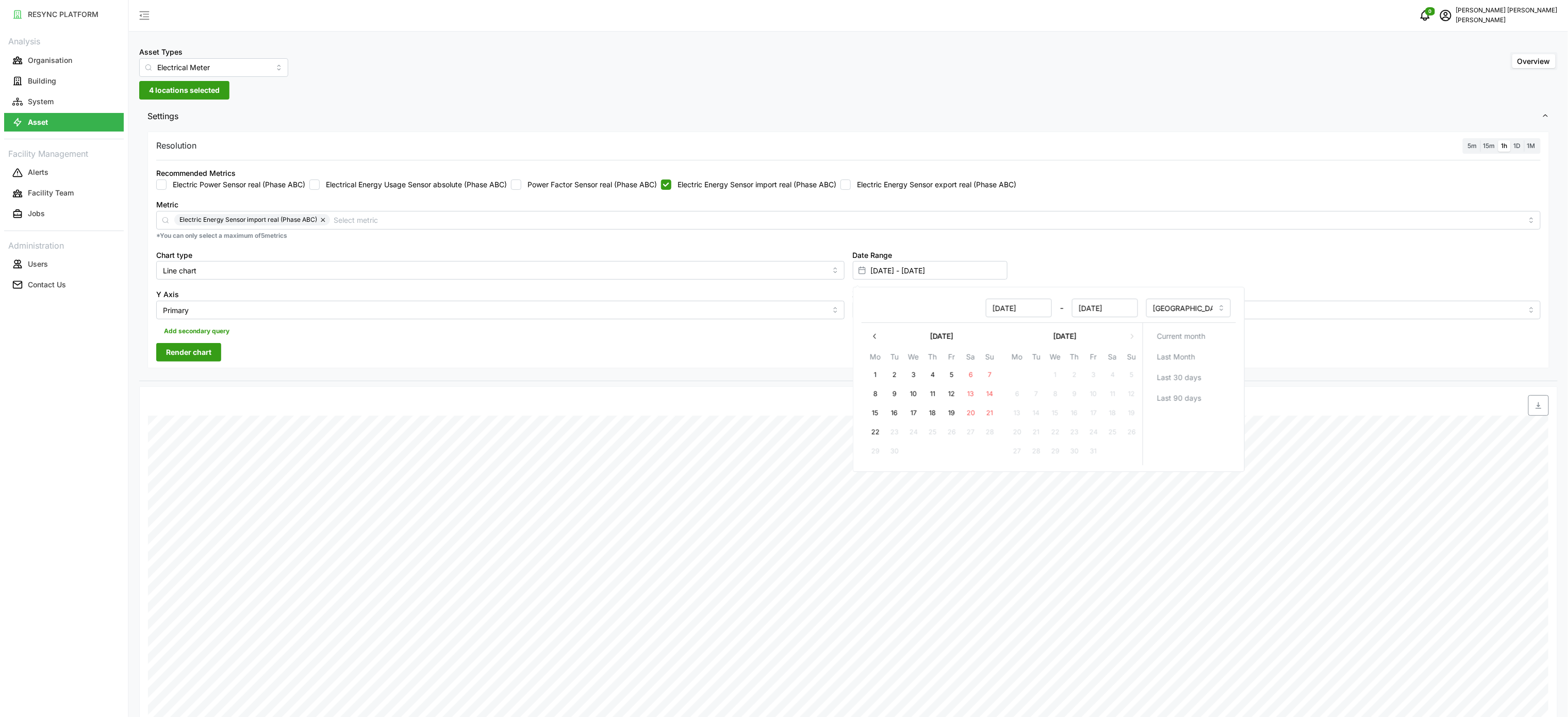
click at [975, 417] on button "20" at bounding box center [970, 413] width 19 height 19
type input "[DATE] - [DATE]"
type input "[DATE]"
click at [975, 417] on button "20" at bounding box center [970, 413] width 19 height 19
type input "[DATE] - [DATE]"
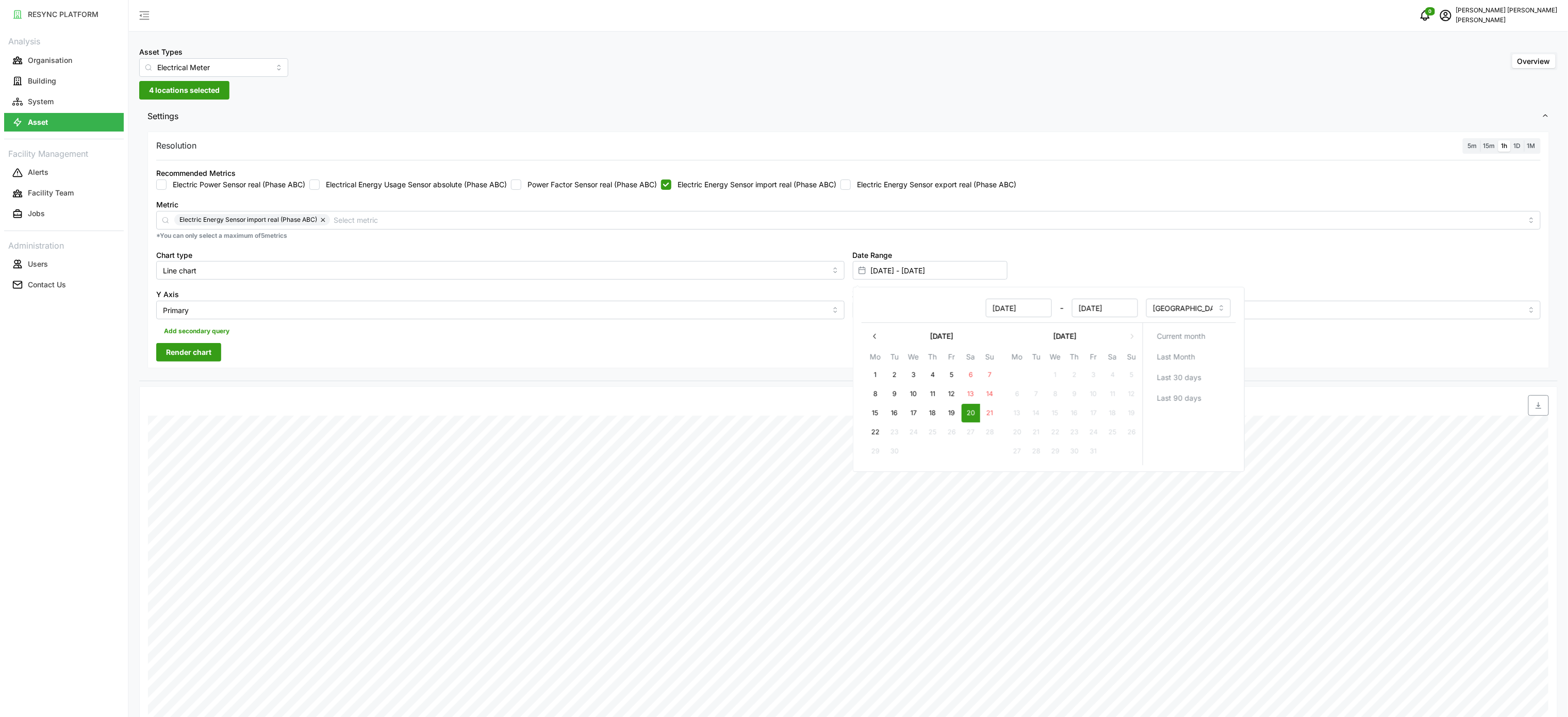
type input "[DATE]"
click at [975, 417] on button "20" at bounding box center [970, 413] width 19 height 19
click at [203, 355] on span "Render chart" at bounding box center [189, 352] width 46 height 18
click at [1542, 409] on icon "button" at bounding box center [1538, 405] width 9 height 9
click at [755, 185] on label "Electric Energy Sensor import real (Phase ABC)" at bounding box center [753, 184] width 165 height 10
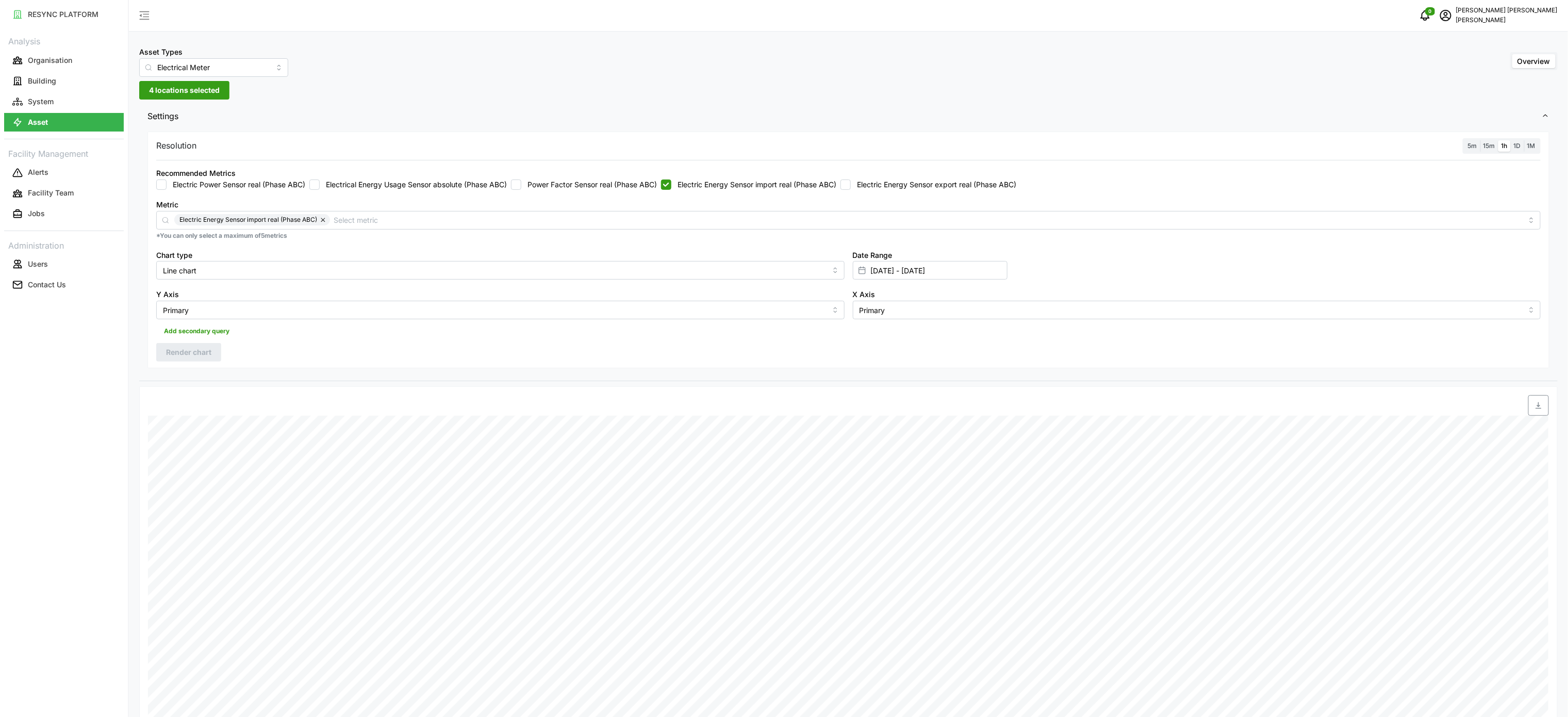
click at [671, 185] on input "Electric Energy Sensor import real (Phase ABC)" at bounding box center [666, 184] width 10 height 10
checkbox input "false"
click at [873, 182] on label "Electric Energy Sensor export real (Phase ABC)" at bounding box center [933, 184] width 165 height 10
click at [850, 182] on input "Electric Energy Sensor export real (Phase ABC)" at bounding box center [845, 184] width 10 height 10
drag, startPoint x: 199, startPoint y: 360, endPoint x: 299, endPoint y: 362, distance: 100.0
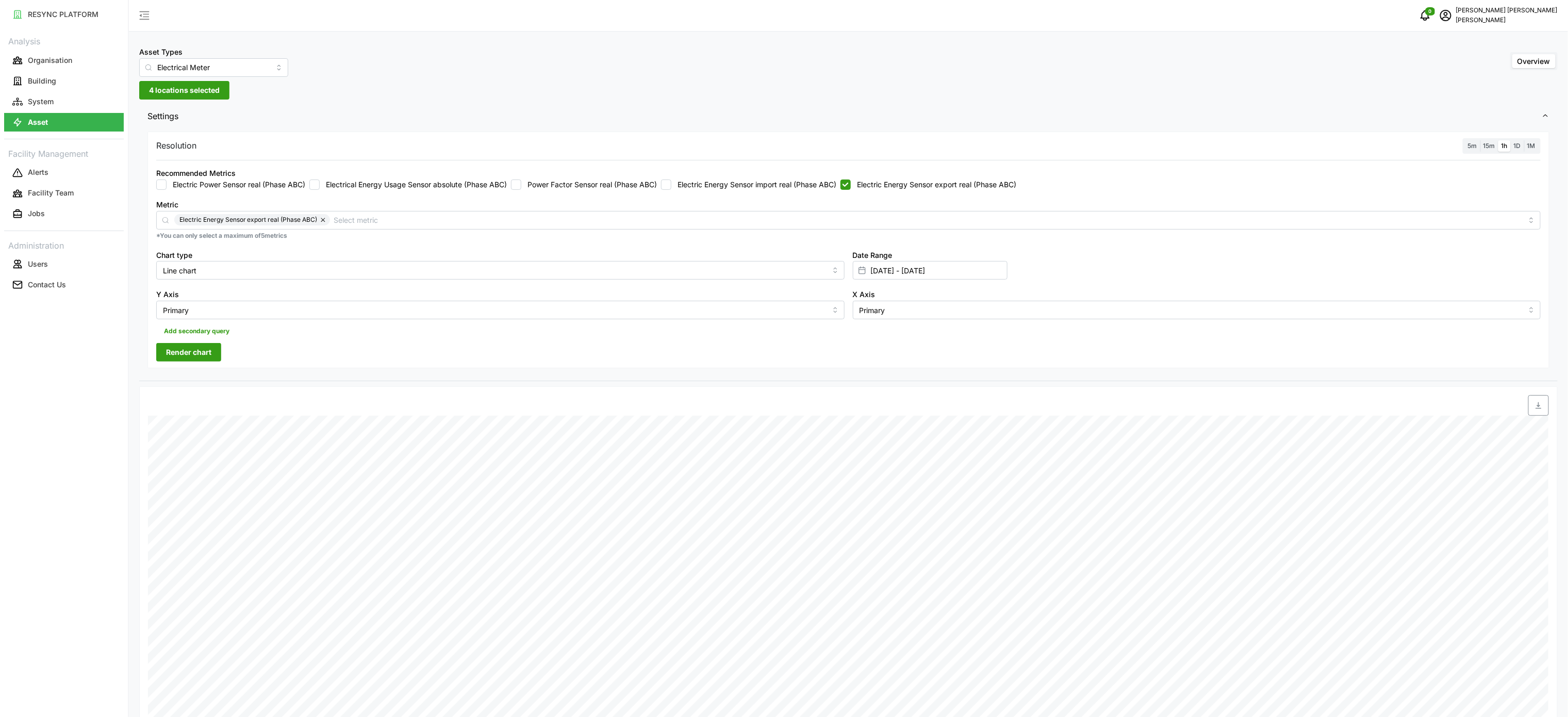
click at [201, 360] on span "Render chart" at bounding box center [189, 352] width 46 height 18
click at [1534, 413] on span "button" at bounding box center [1538, 405] width 19 height 19
click at [887, 370] on div "Resolution 5m 15m 1h 1D 1M Recommended Metrics Electric Power Sensor real (Phas…" at bounding box center [848, 255] width 1418 height 252
click at [873, 185] on label "Electric Energy Sensor export real (Phase ABC)" at bounding box center [933, 184] width 165 height 10
click at [850, 185] on input "Electric Energy Sensor export real (Phase ABC)" at bounding box center [845, 184] width 10 height 10
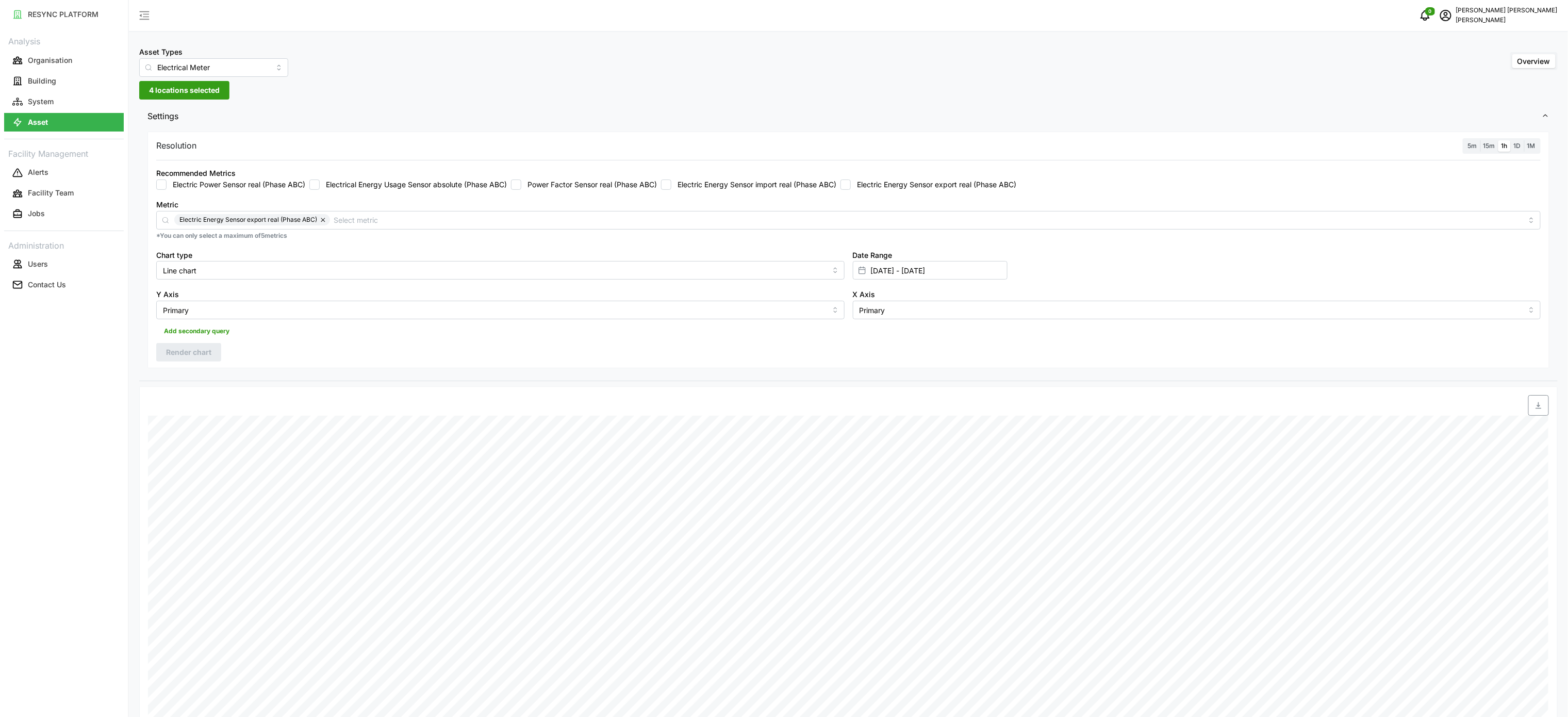
checkbox input "false"
click at [888, 267] on input "[DATE] - [DATE]" at bounding box center [930, 270] width 155 height 19
click at [990, 418] on button "21" at bounding box center [989, 413] width 19 height 19
type input "[DATE] - [DATE]"
type input "[DATE]"
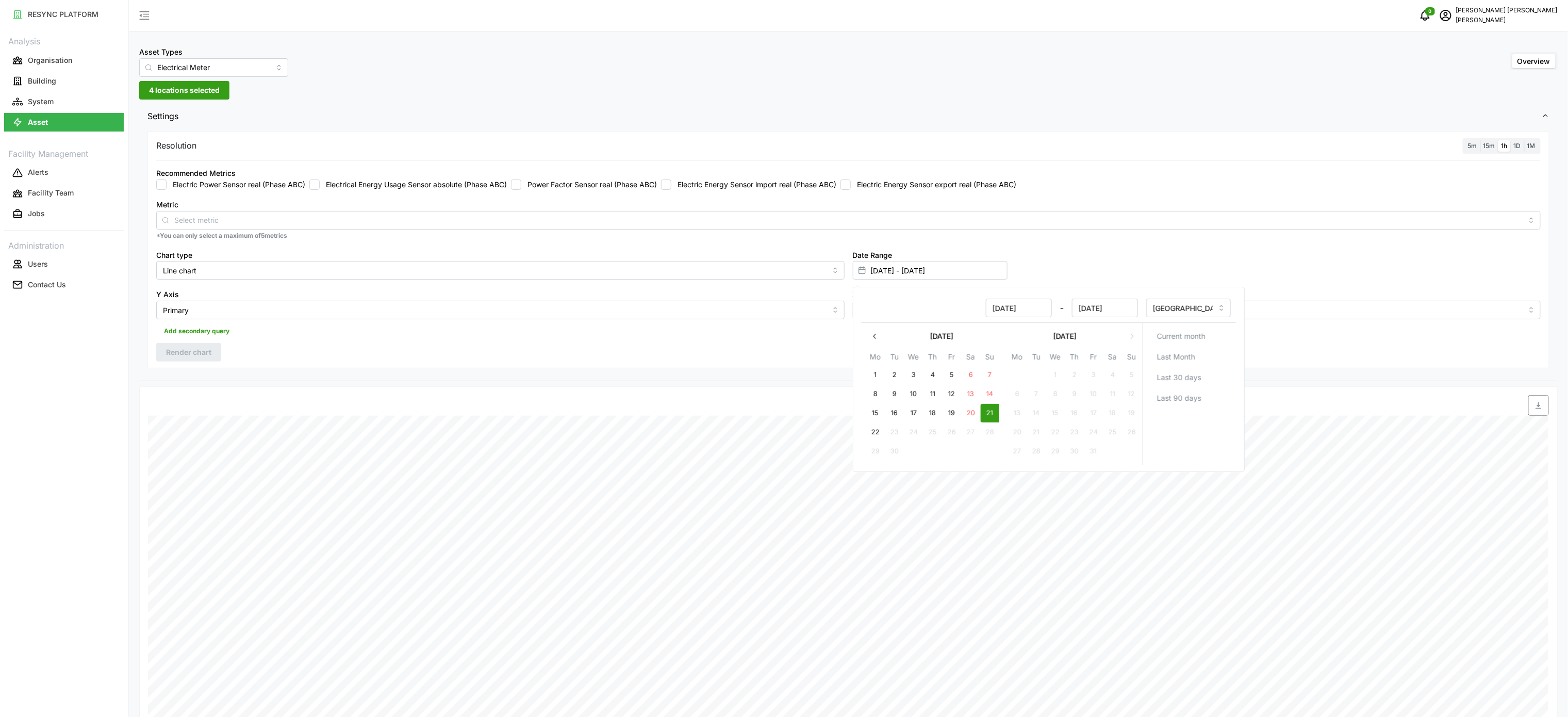
click at [987, 416] on button "21" at bounding box center [989, 413] width 19 height 19
type input "[DATE] - [DATE]"
type input "[DATE]"
drag, startPoint x: 532, startPoint y: 400, endPoint x: 700, endPoint y: 271, distance: 211.8
click at [533, 399] on div at bounding box center [1024, 405] width 1048 height 21
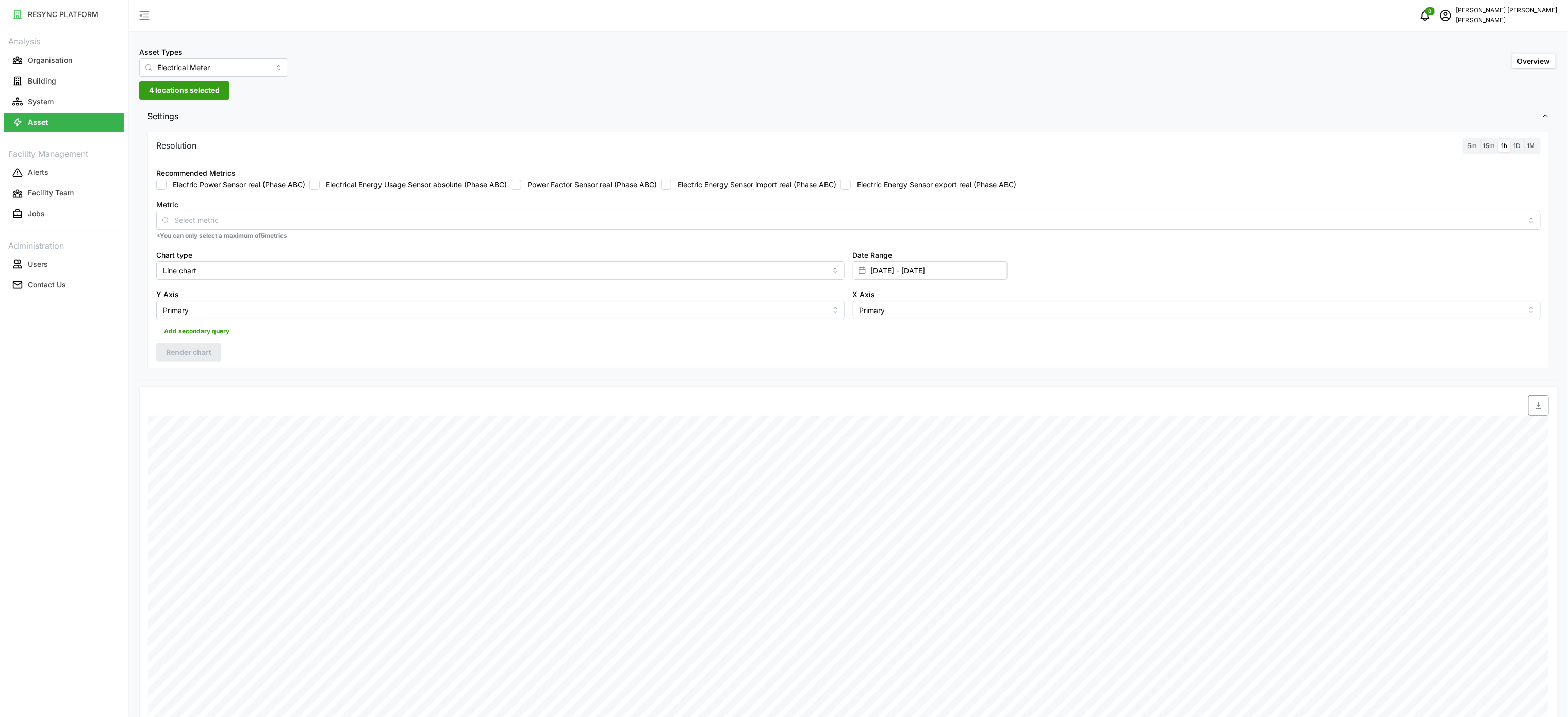
click at [712, 183] on label "Electric Energy Sensor import real (Phase ABC)" at bounding box center [753, 184] width 165 height 10
click at [671, 183] on input "Electric Energy Sensor import real (Phase ABC)" at bounding box center [666, 184] width 10 height 10
drag, startPoint x: 197, startPoint y: 356, endPoint x: 213, endPoint y: 355, distance: 16.0
click at [196, 356] on span "Render chart" at bounding box center [189, 352] width 46 height 18
click at [1531, 409] on span "button" at bounding box center [1538, 405] width 19 height 19
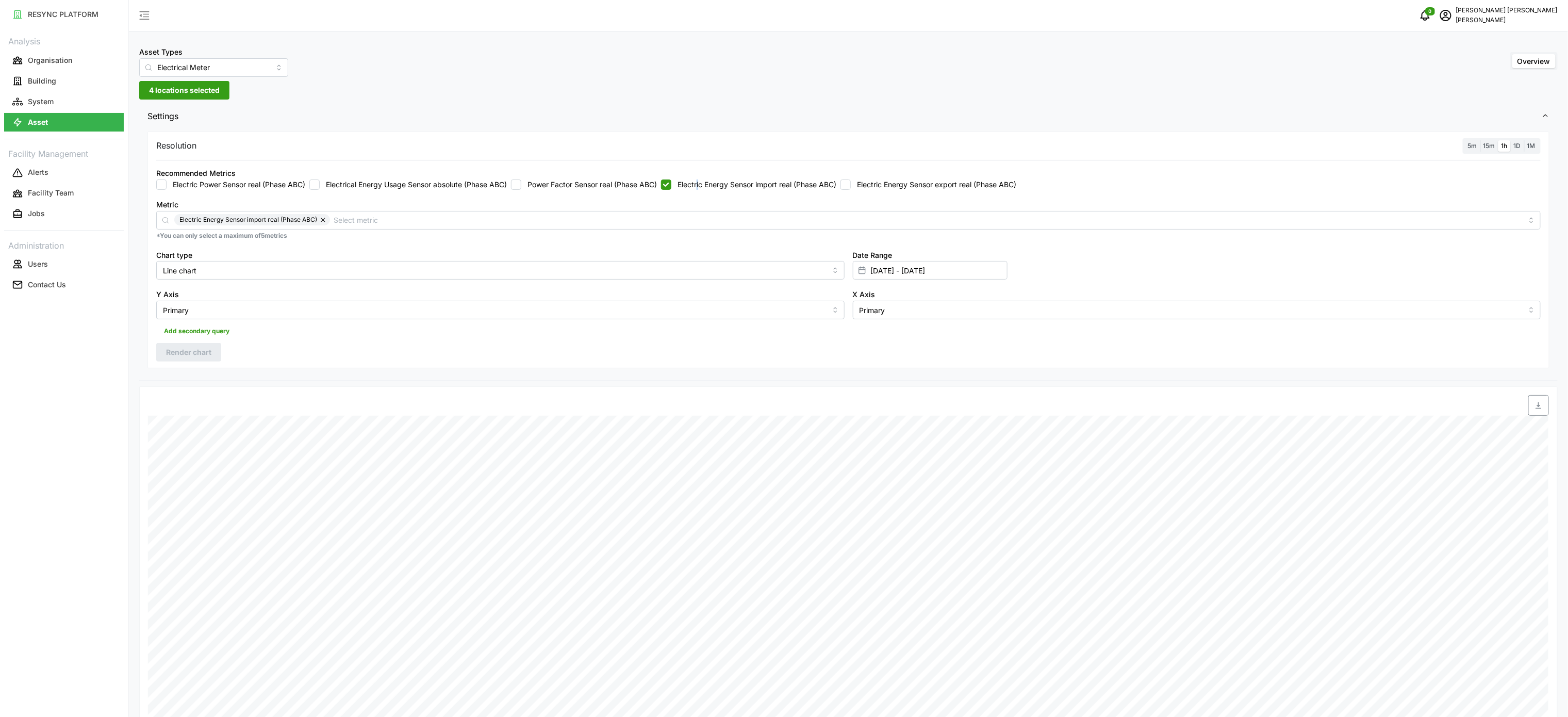
click at [705, 183] on label "Electric Energy Sensor import real (Phase ABC)" at bounding box center [753, 184] width 165 height 10
click at [731, 185] on label "Electric Energy Sensor import real (Phase ABC)" at bounding box center [753, 184] width 165 height 10
click at [671, 185] on input "Electric Energy Sensor import real (Phase ABC)" at bounding box center [666, 184] width 10 height 10
checkbox input "false"
click at [850, 183] on input "Electric Energy Sensor export real (Phase ABC)" at bounding box center [845, 184] width 10 height 10
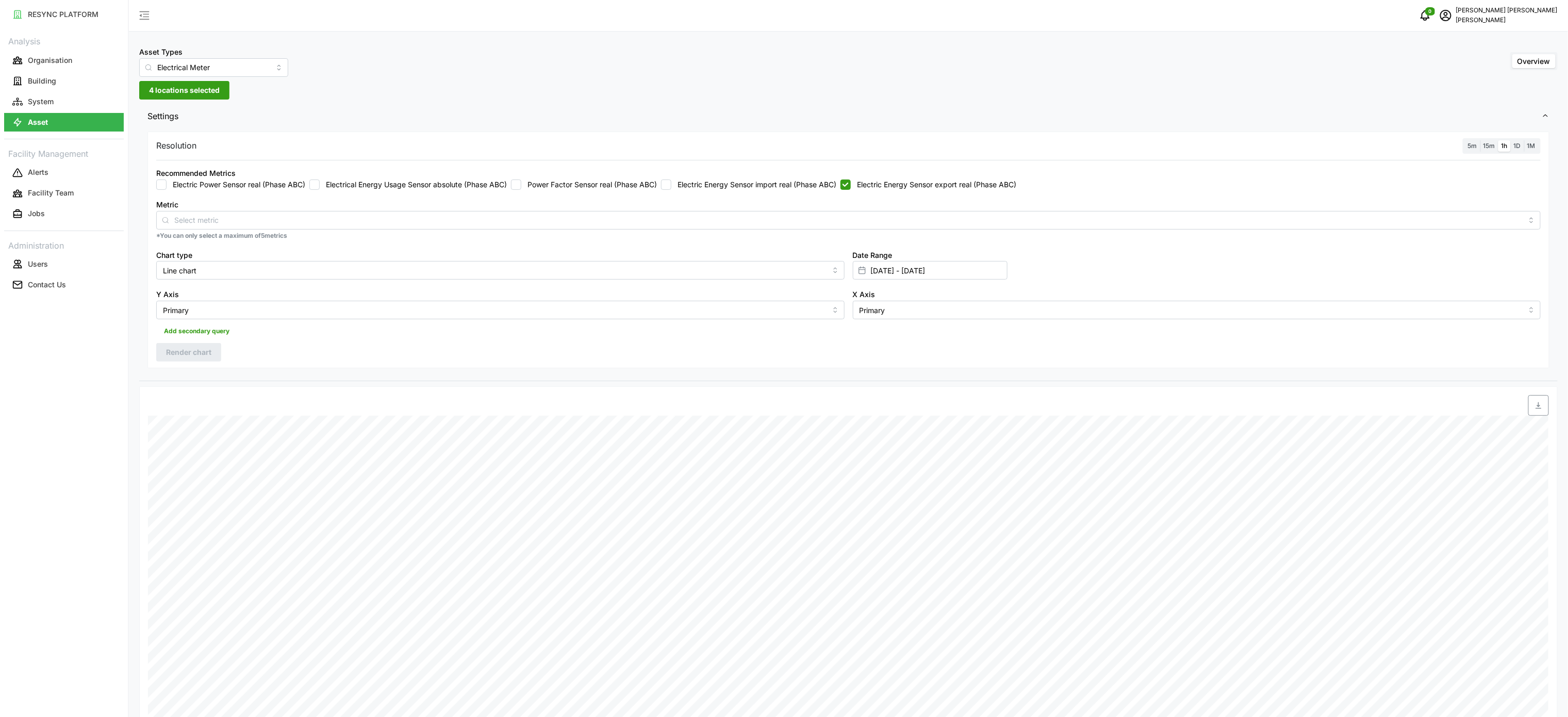
checkbox input "true"
click at [197, 354] on span "Render chart" at bounding box center [189, 352] width 46 height 18
click at [1540, 409] on icon "button" at bounding box center [1538, 405] width 9 height 9
